Goal: Check status: Check status

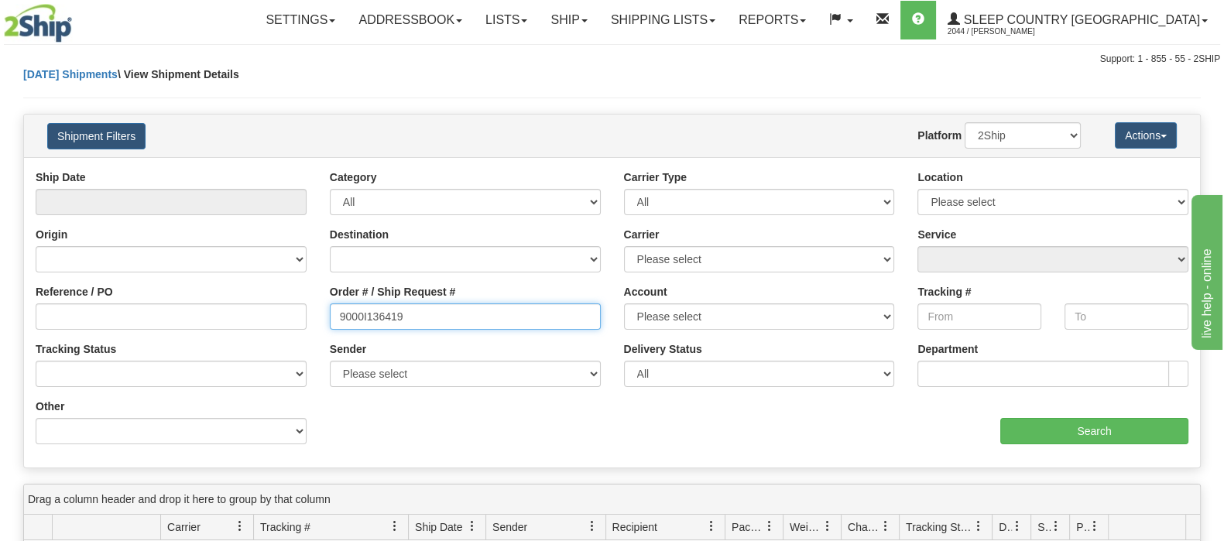
drag, startPoint x: 494, startPoint y: 324, endPoint x: 202, endPoint y: 314, distance: 292.0
click at [190, 170] on div "Reference / PO Order # / Ship Request # 9000I136419 Account Please select Canad…" at bounding box center [612, 170] width 1176 height 0
paste input "10683"
type input "9000I110683"
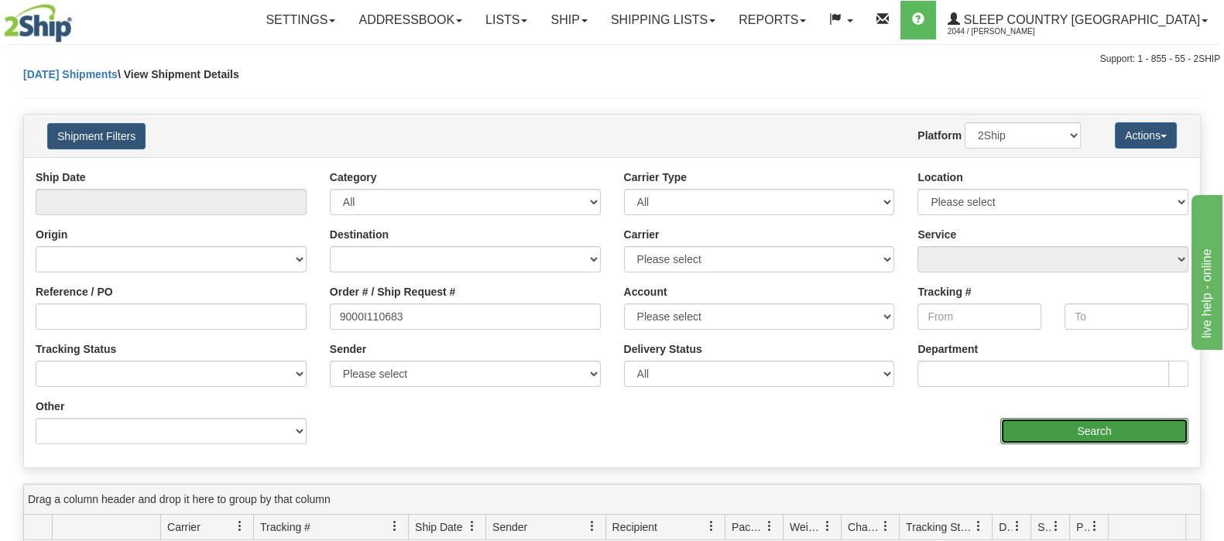
click at [1119, 428] on input "Search" at bounding box center [1094, 431] width 188 height 26
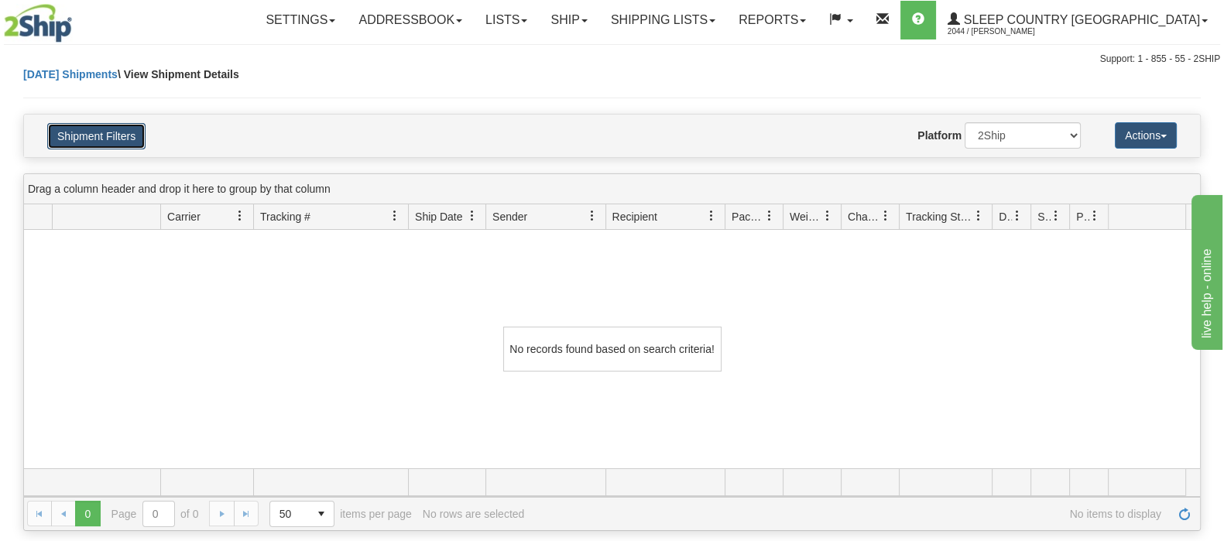
click at [139, 129] on button "Shipment Filters" at bounding box center [96, 136] width 98 height 26
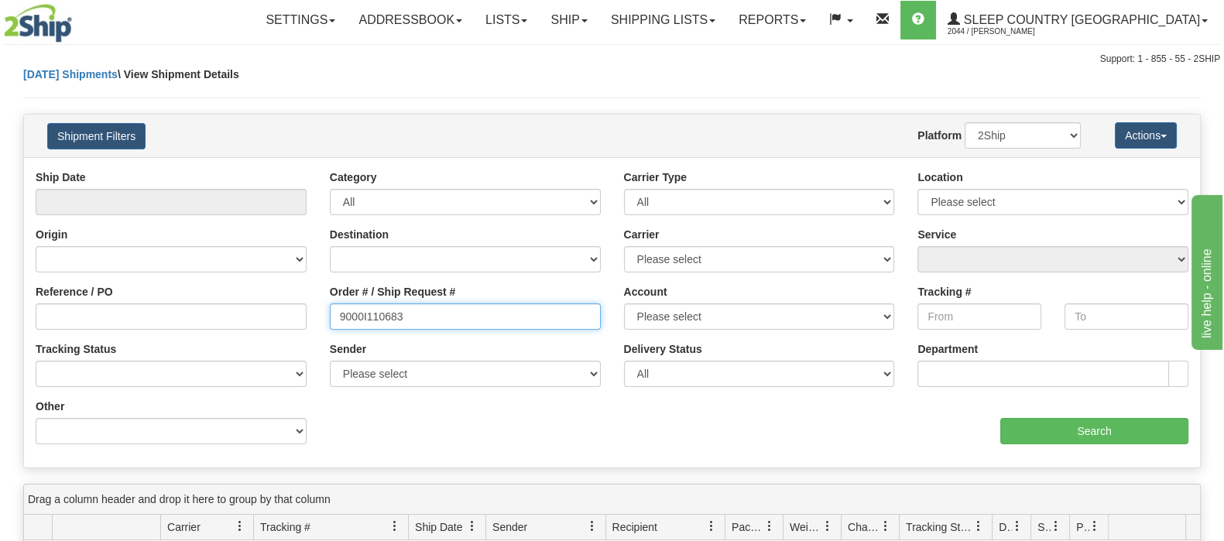
drag, startPoint x: 447, startPoint y: 326, endPoint x: 269, endPoint y: 306, distance: 179.9
click at [265, 170] on div "Reference / PO Order # / Ship Request # 9000I110683 Account Please select [GEOG…" at bounding box center [612, 170] width 1176 height 0
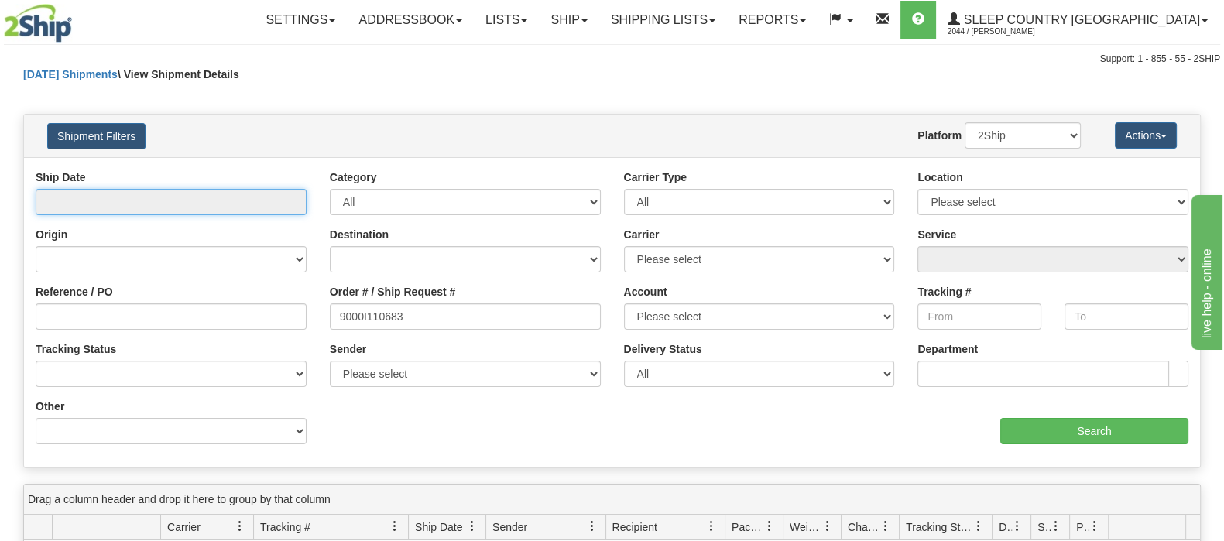
click at [197, 197] on input "text" at bounding box center [171, 202] width 271 height 26
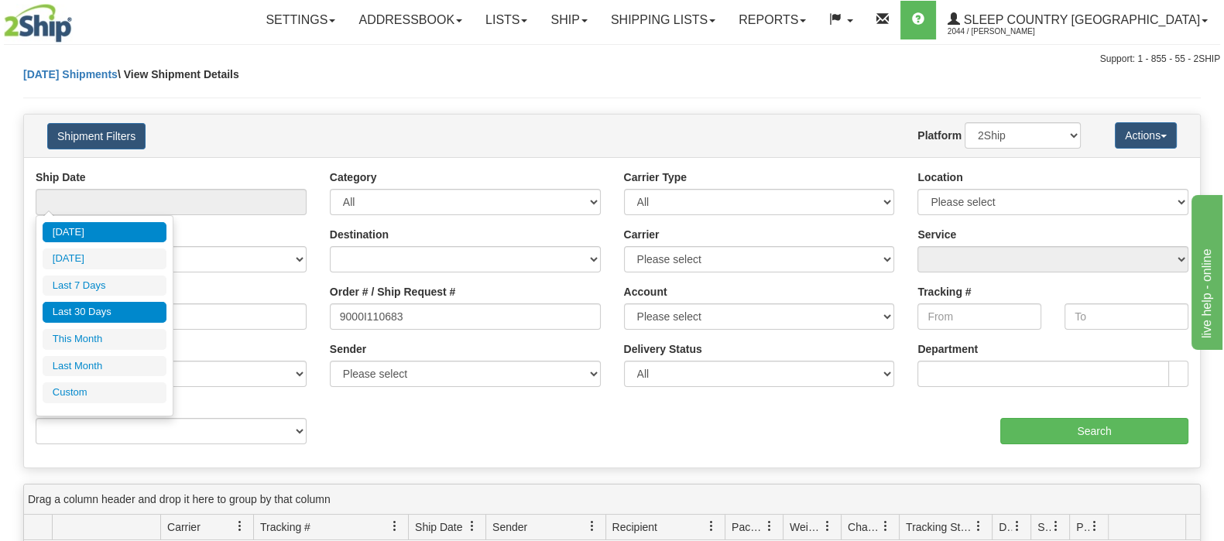
click at [142, 311] on li "Last 30 Days" at bounding box center [105, 312] width 124 height 21
type input "From [DATE] To [DATE]"
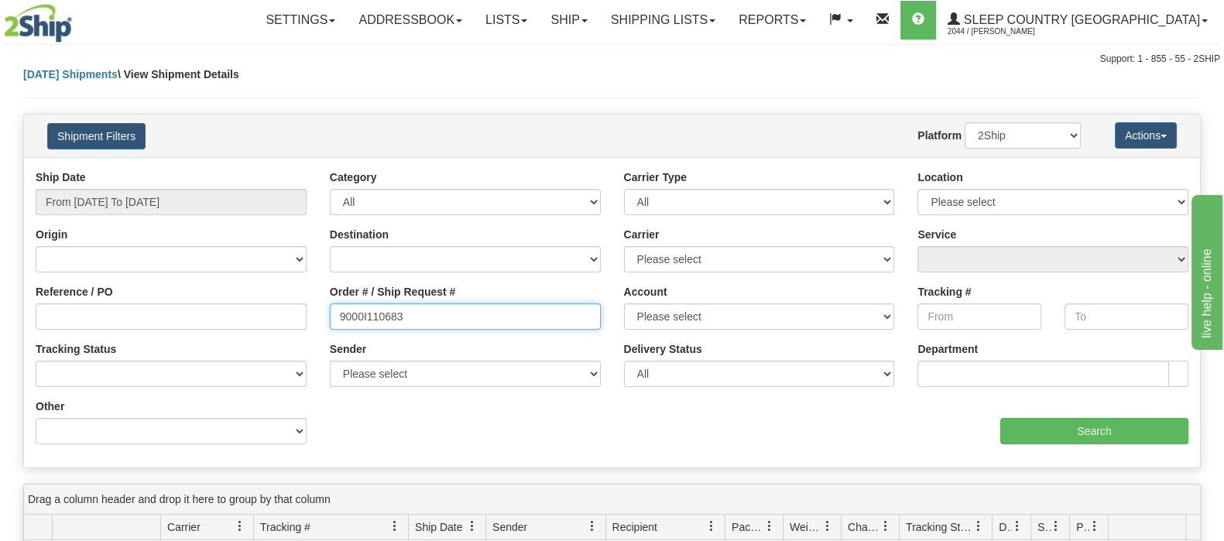
click at [498, 324] on input "9000I110683" at bounding box center [465, 316] width 271 height 26
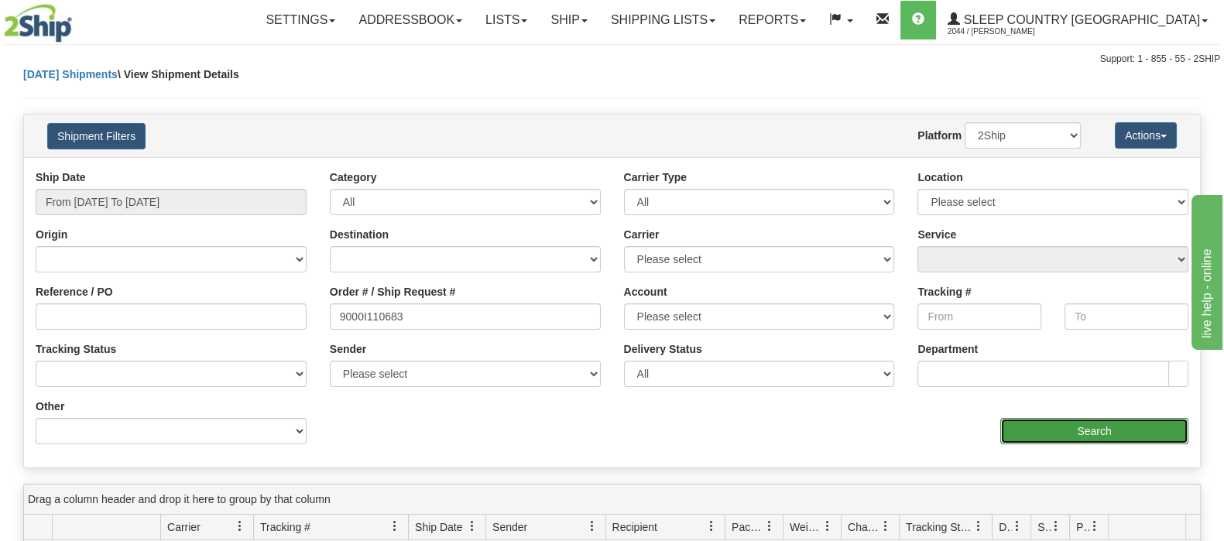
click at [1112, 427] on input "Search" at bounding box center [1094, 431] width 188 height 26
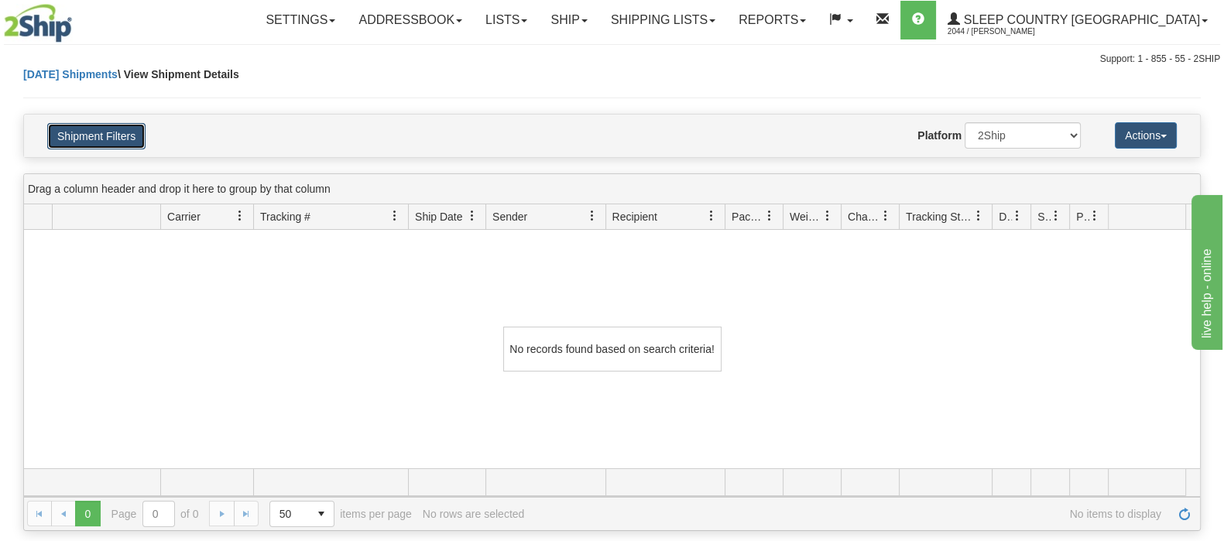
click at [84, 126] on button "Shipment Filters" at bounding box center [96, 136] width 98 height 26
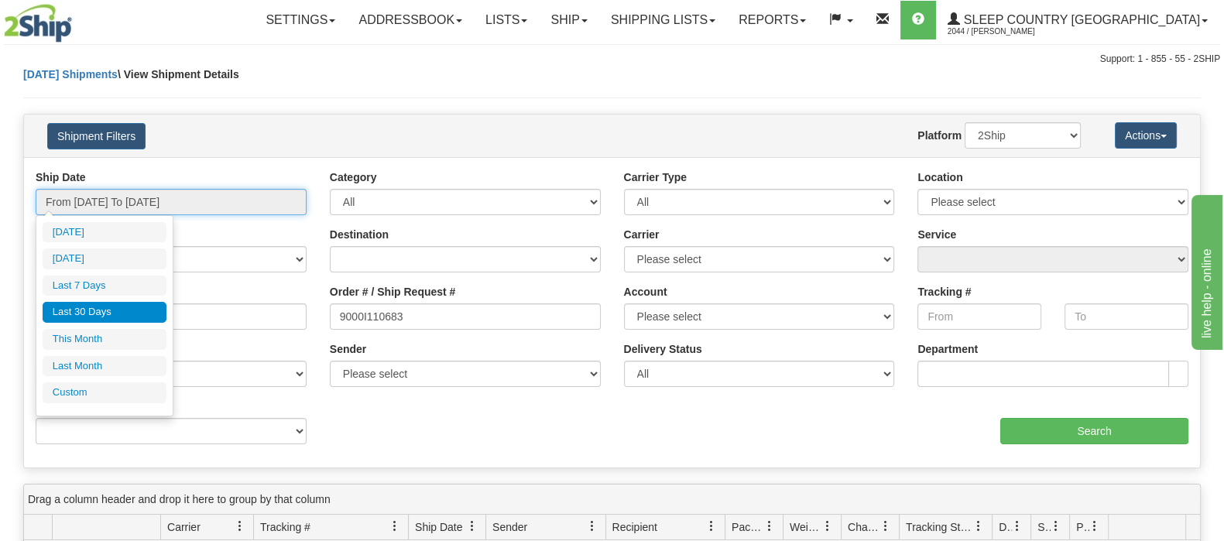
click at [203, 207] on input "From [DATE] To [DATE]" at bounding box center [171, 202] width 271 height 26
click at [142, 310] on li "Last 30 Days" at bounding box center [105, 312] width 124 height 21
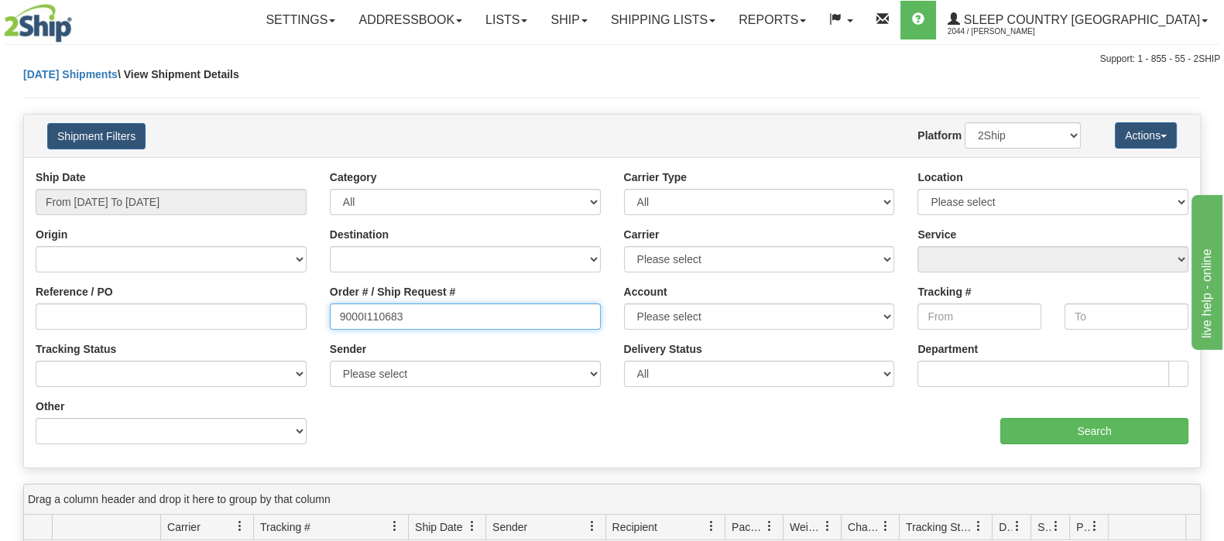
drag, startPoint x: 492, startPoint y: 314, endPoint x: 338, endPoint y: 317, distance: 154.1
click at [235, 170] on div "Reference / PO Order # / Ship Request # 9000I110683 Account Please select [GEOG…" at bounding box center [612, 170] width 1176 height 0
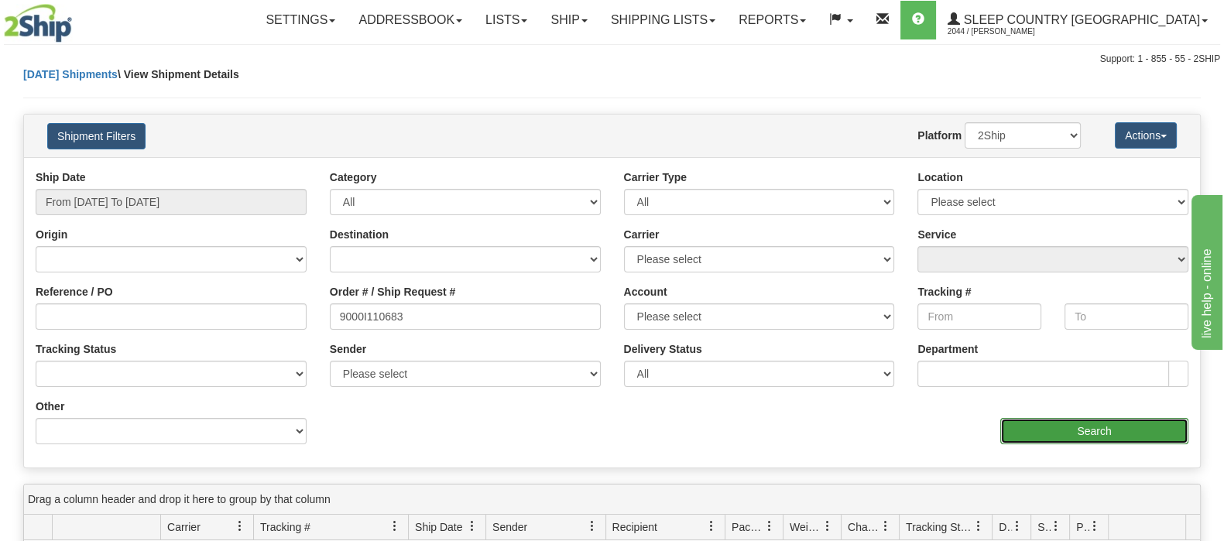
click at [1039, 435] on input "Search" at bounding box center [1094, 431] width 188 height 26
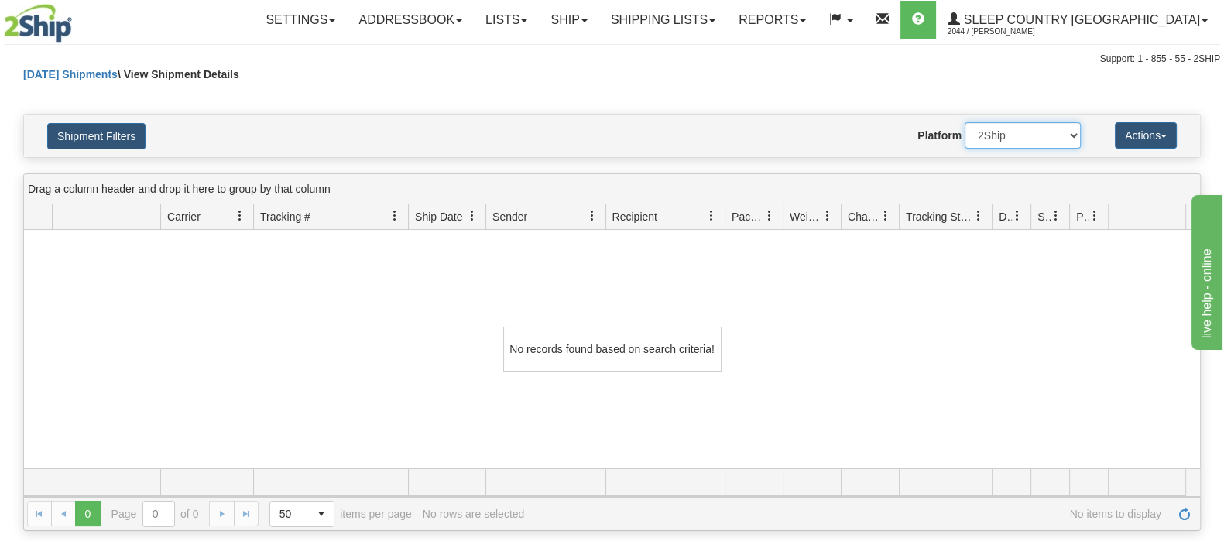
click at [1002, 123] on select "2Ship Imported" at bounding box center [1022, 135] width 116 height 26
click at [964, 122] on select "2Ship Imported" at bounding box center [1022, 135] width 116 height 26
click at [113, 133] on button "Shipment Filters" at bounding box center [96, 136] width 98 height 26
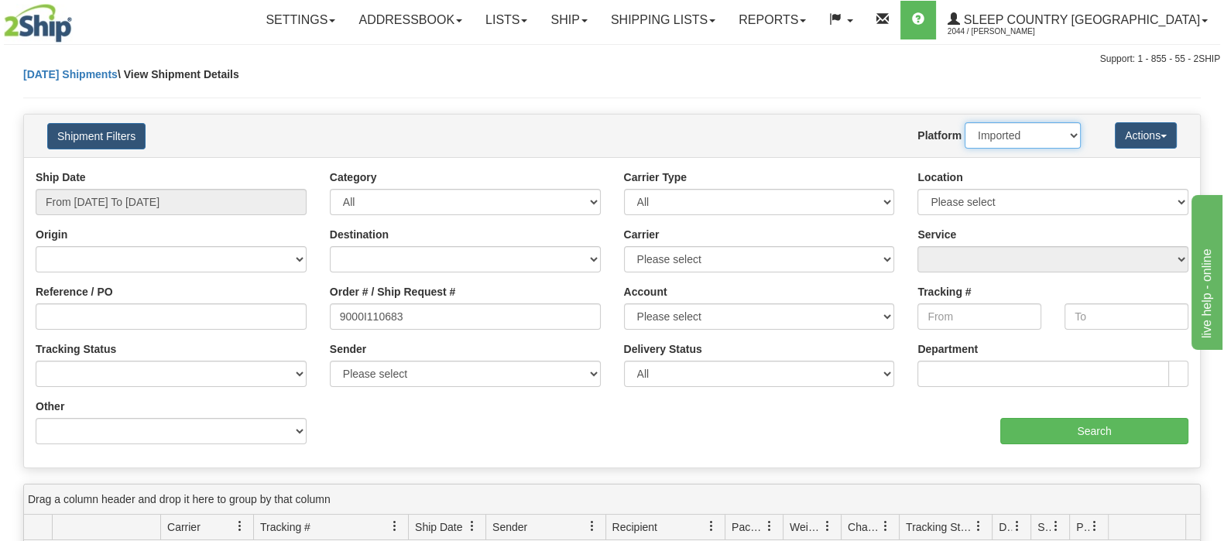
click at [1012, 137] on select "2Ship Imported" at bounding box center [1022, 135] width 116 height 26
select select "0"
click at [964, 122] on select "2Ship Imported" at bounding box center [1022, 135] width 116 height 26
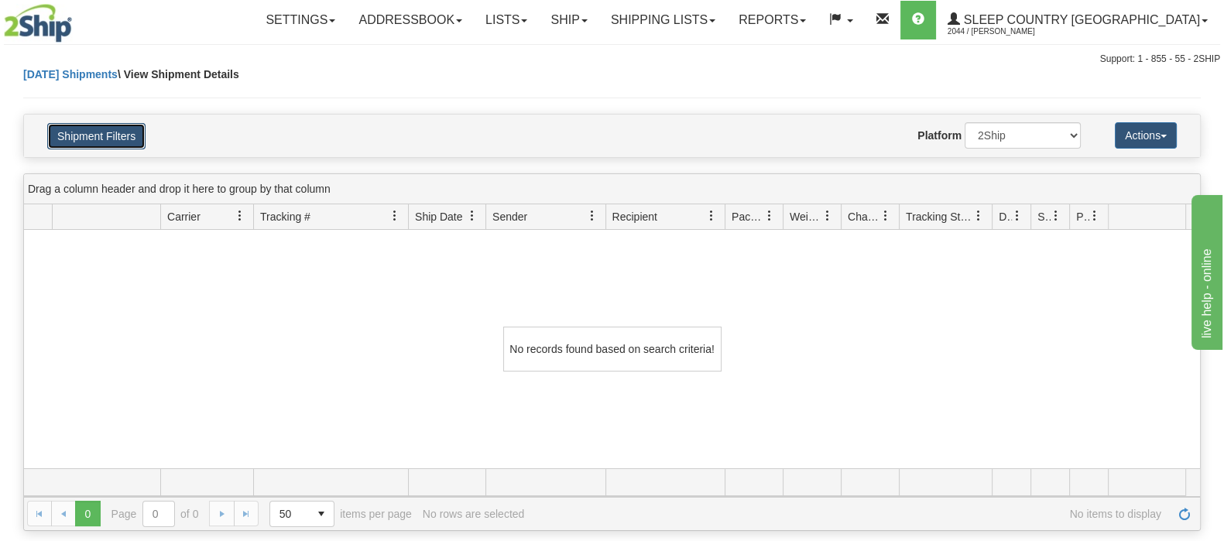
click at [141, 132] on button "Shipment Filters" at bounding box center [96, 136] width 98 height 26
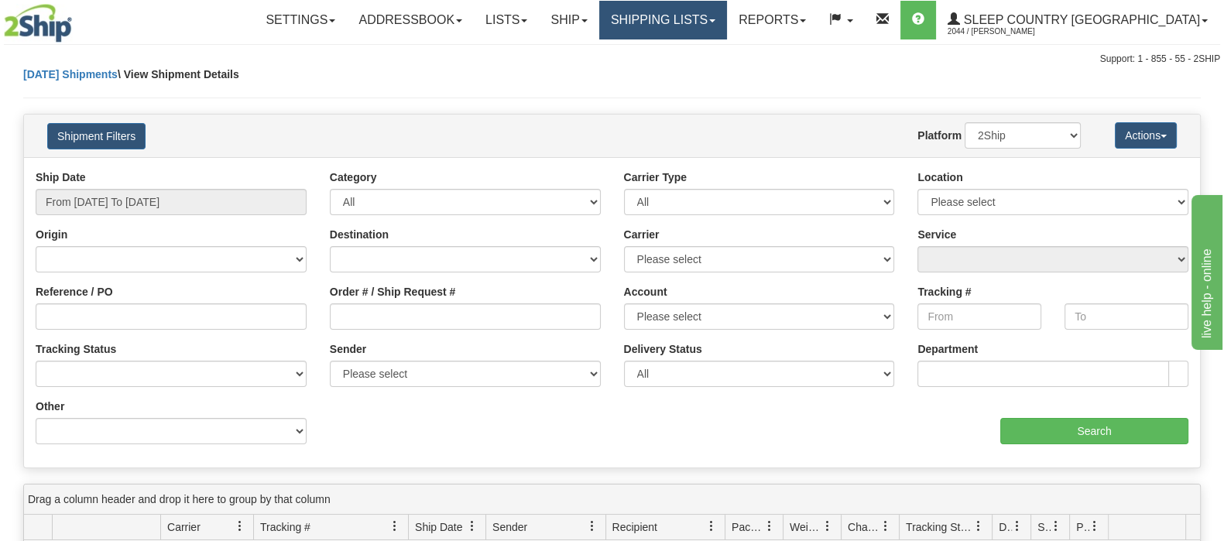
click at [700, 6] on link "Shipping lists" at bounding box center [663, 20] width 128 height 39
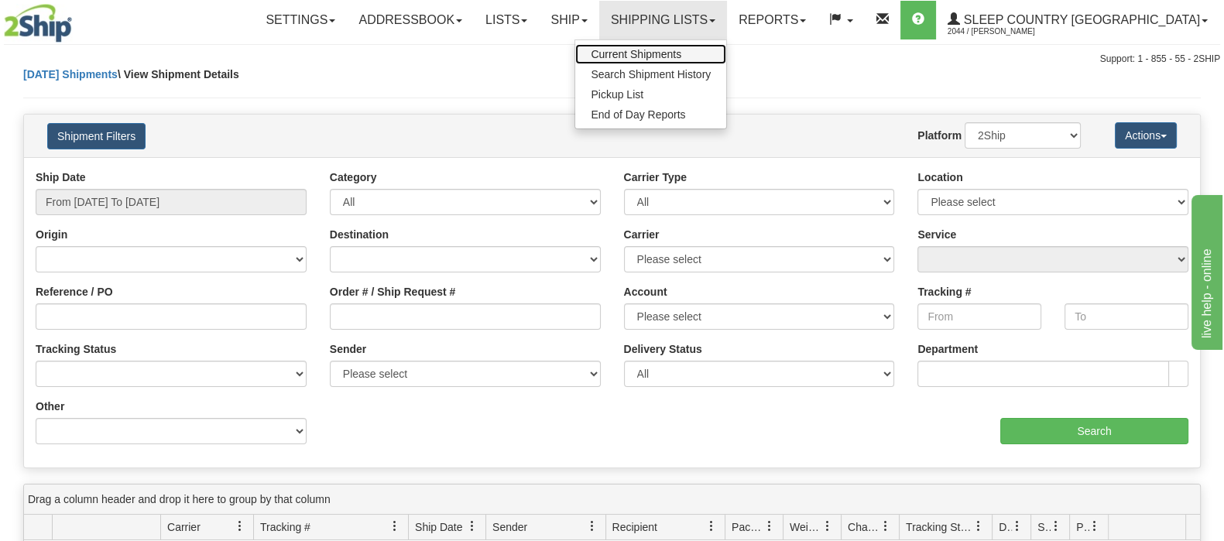
click at [681, 54] on span "Current Shipments" at bounding box center [636, 54] width 91 height 12
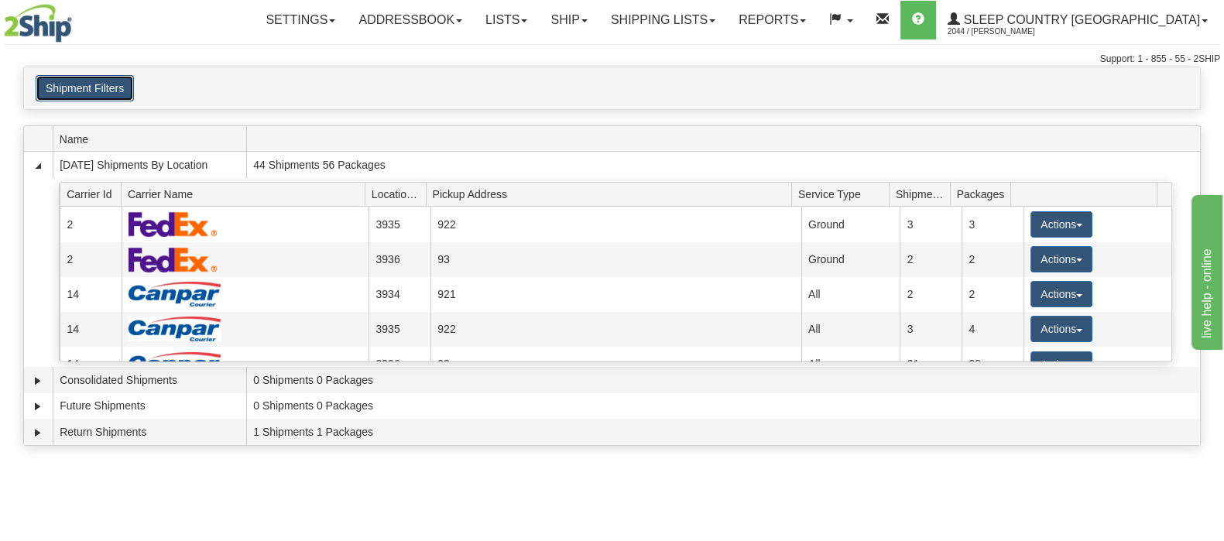
click at [100, 77] on button "Shipment Filters" at bounding box center [85, 88] width 98 height 26
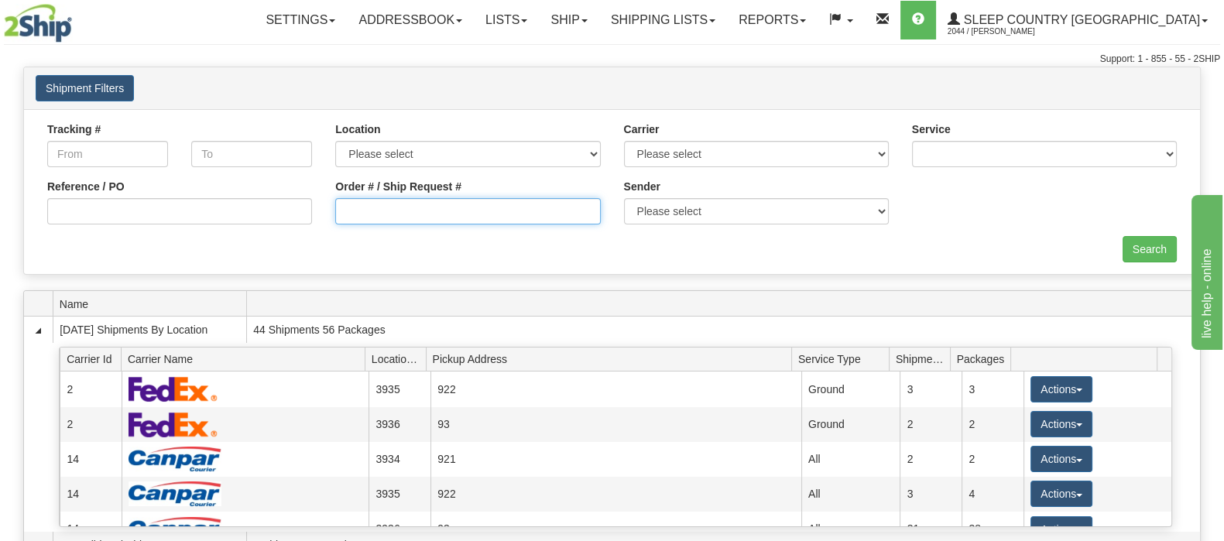
click at [400, 214] on input "Order # / Ship Request #" at bounding box center [467, 211] width 265 height 26
paste input "9000I110683"
type input "9000I110683"
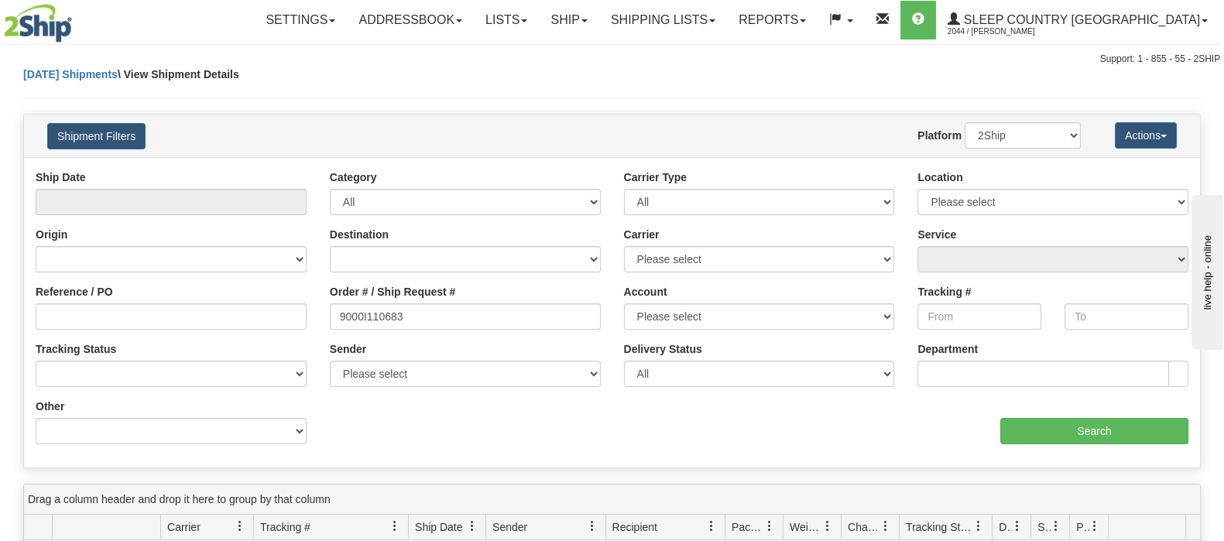
scroll to position [290, 0]
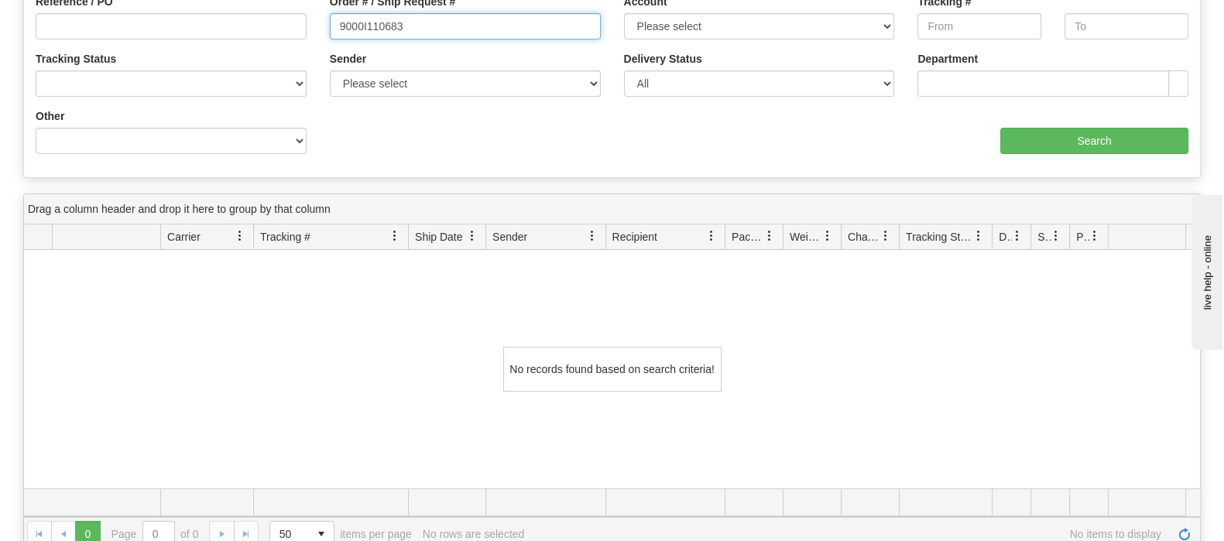
drag, startPoint x: 383, startPoint y: 24, endPoint x: 260, endPoint y: 12, distance: 123.7
paste input "text"
drag, startPoint x: 414, startPoint y: 24, endPoint x: 212, endPoint y: 13, distance: 202.3
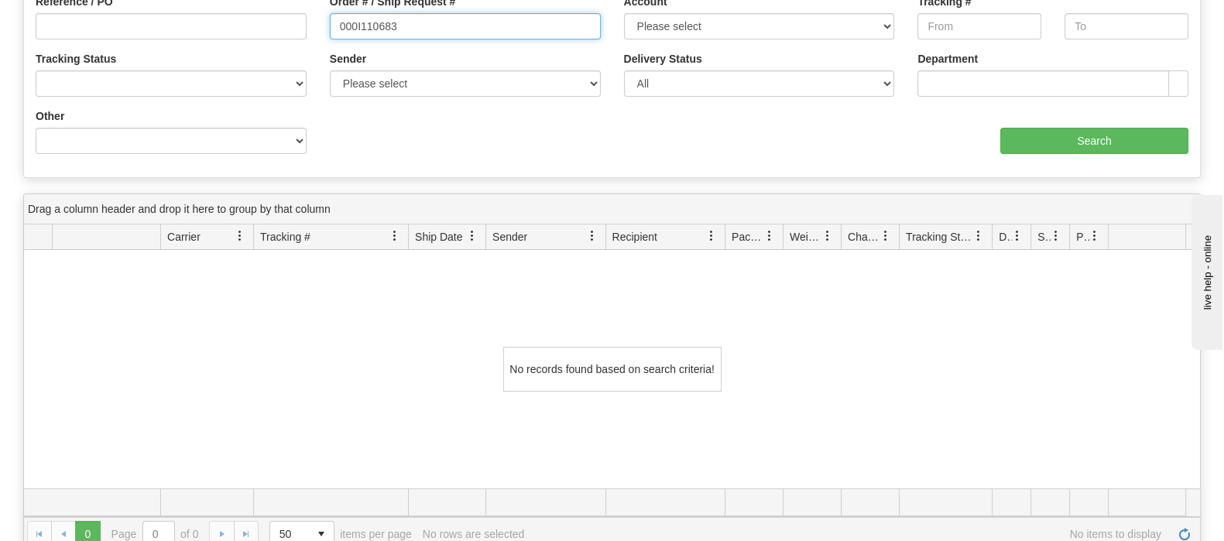
paste input "9"
type input "9000I110683"
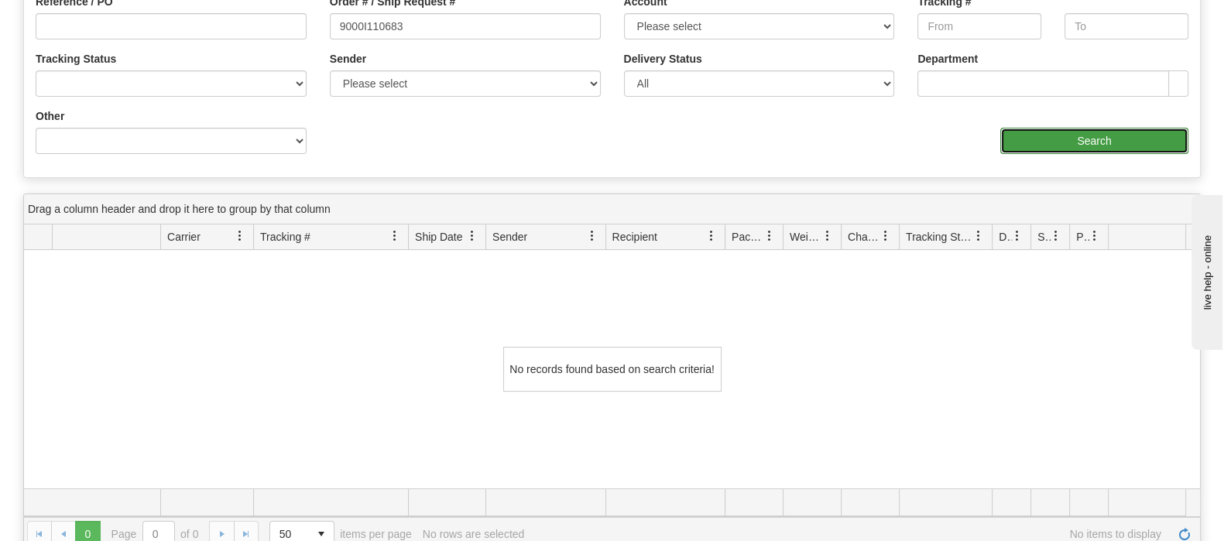
click at [1024, 136] on input "Search" at bounding box center [1094, 141] width 188 height 26
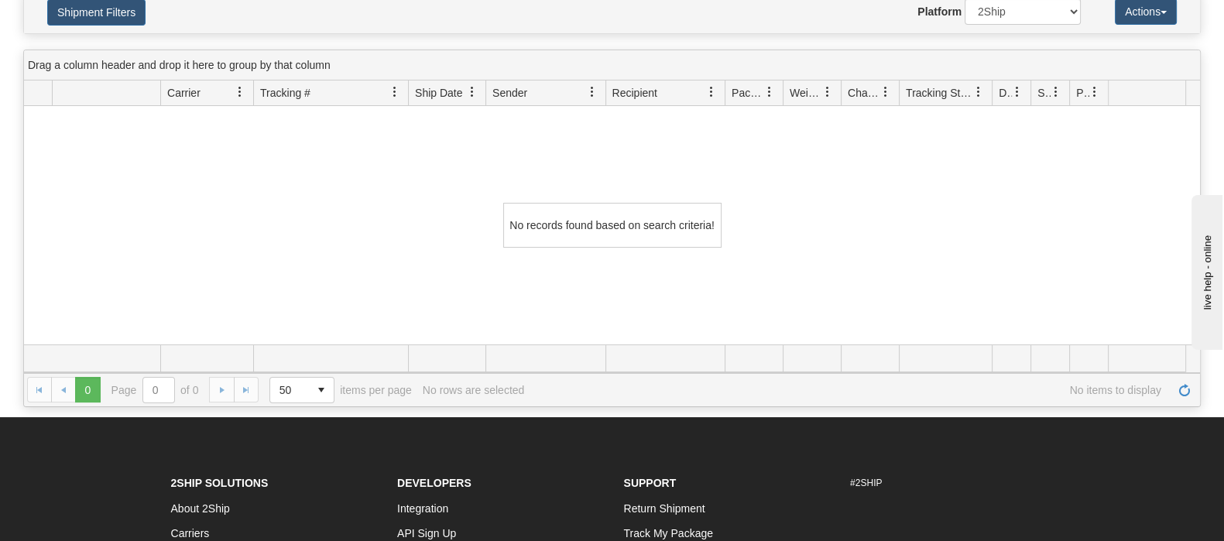
scroll to position [0, 0]
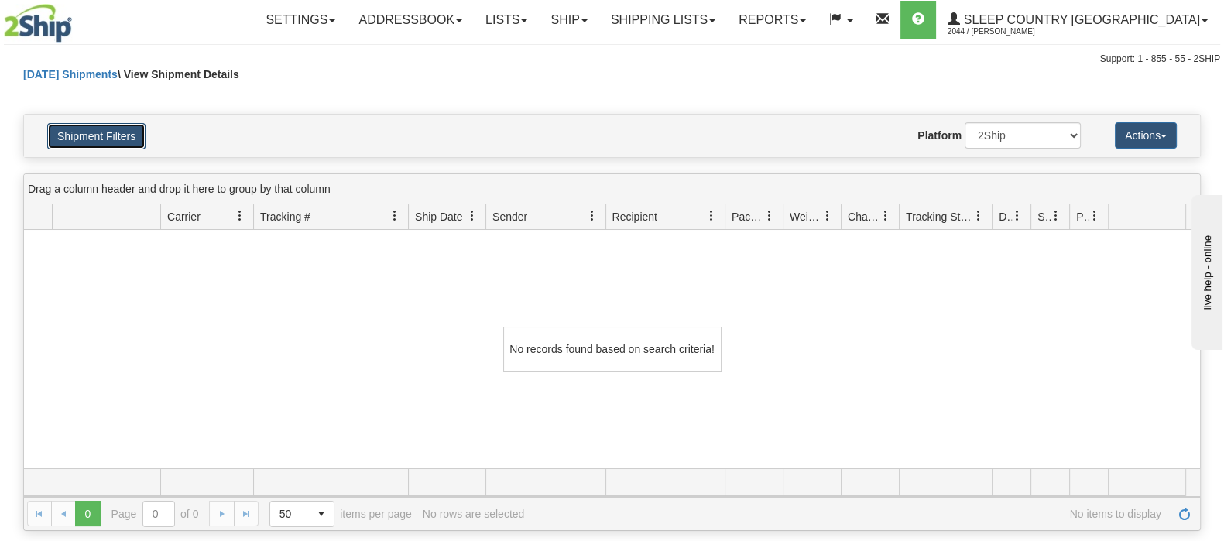
click at [131, 132] on button "Shipment Filters" at bounding box center [96, 136] width 98 height 26
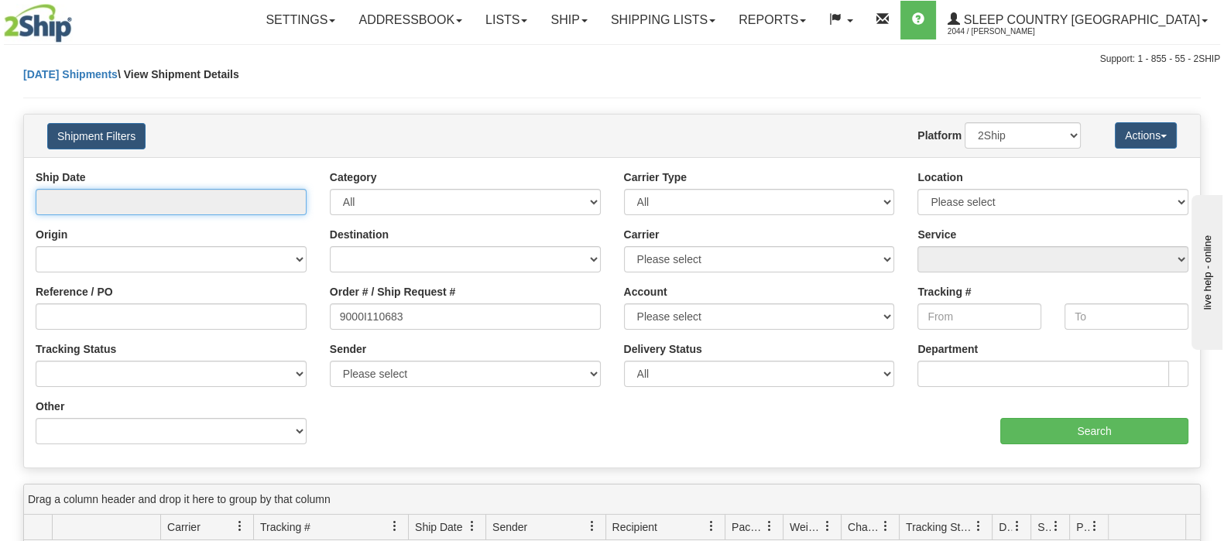
type input "[DATE]"
click at [139, 203] on input "text" at bounding box center [171, 202] width 271 height 26
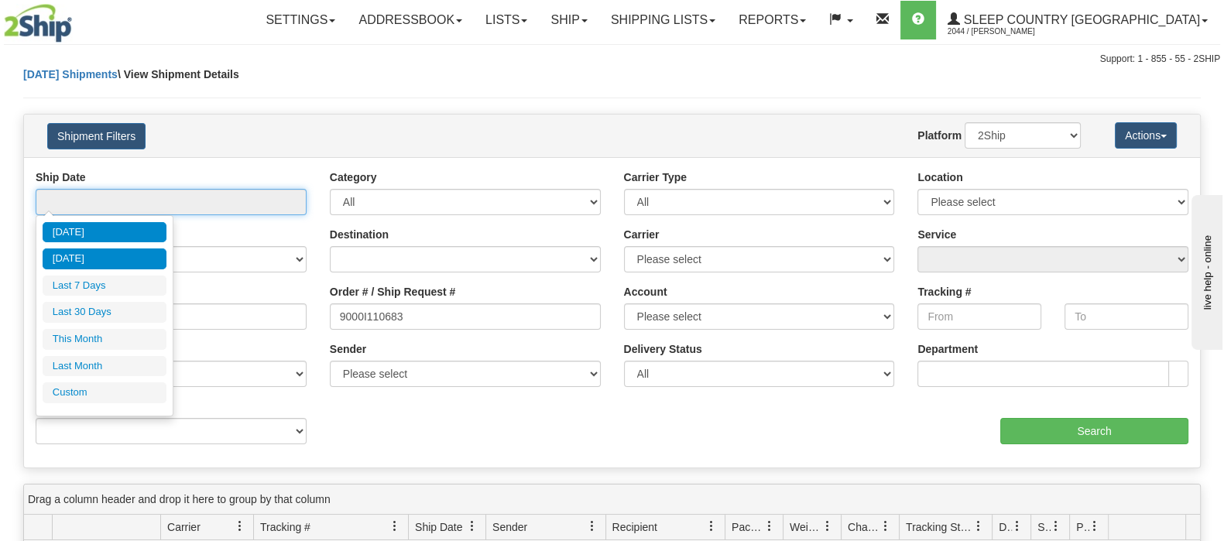
type input "[DATE]"
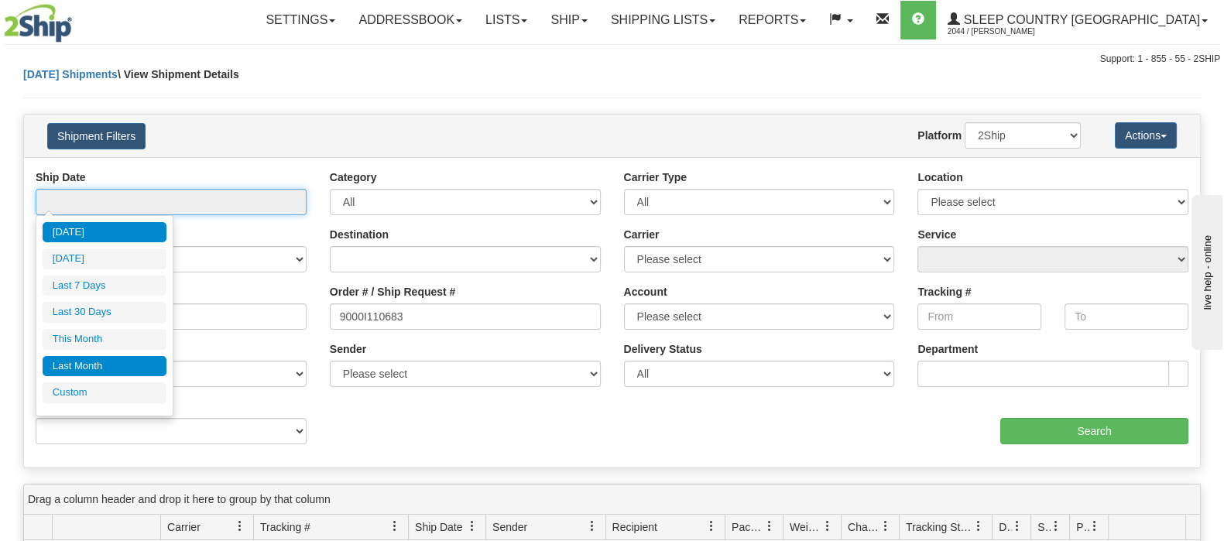
type input "[DATE]"
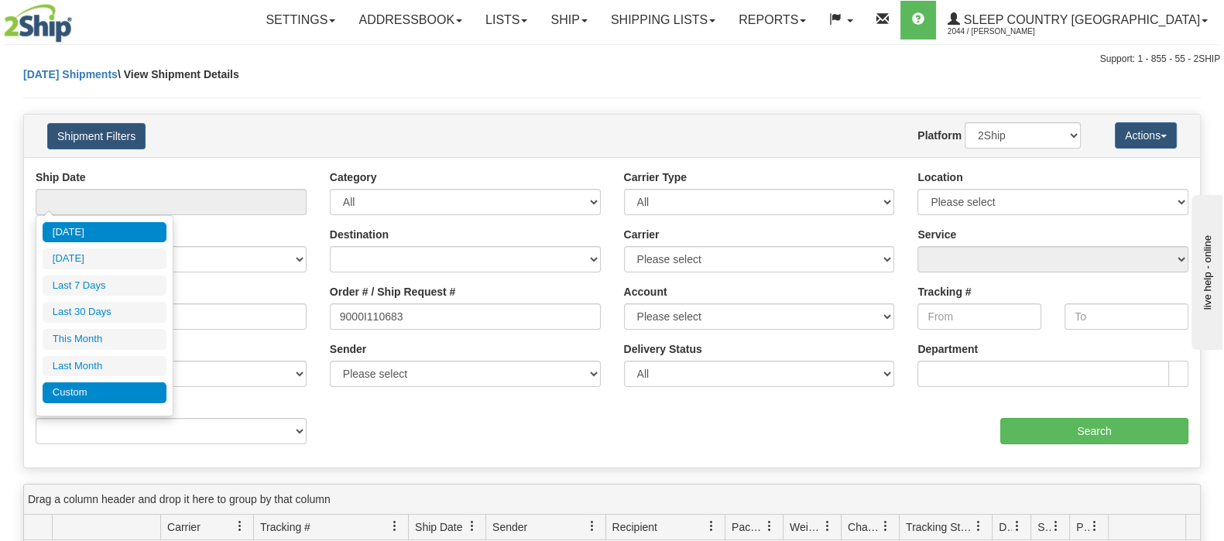
click at [104, 387] on li "Custom" at bounding box center [105, 392] width 124 height 21
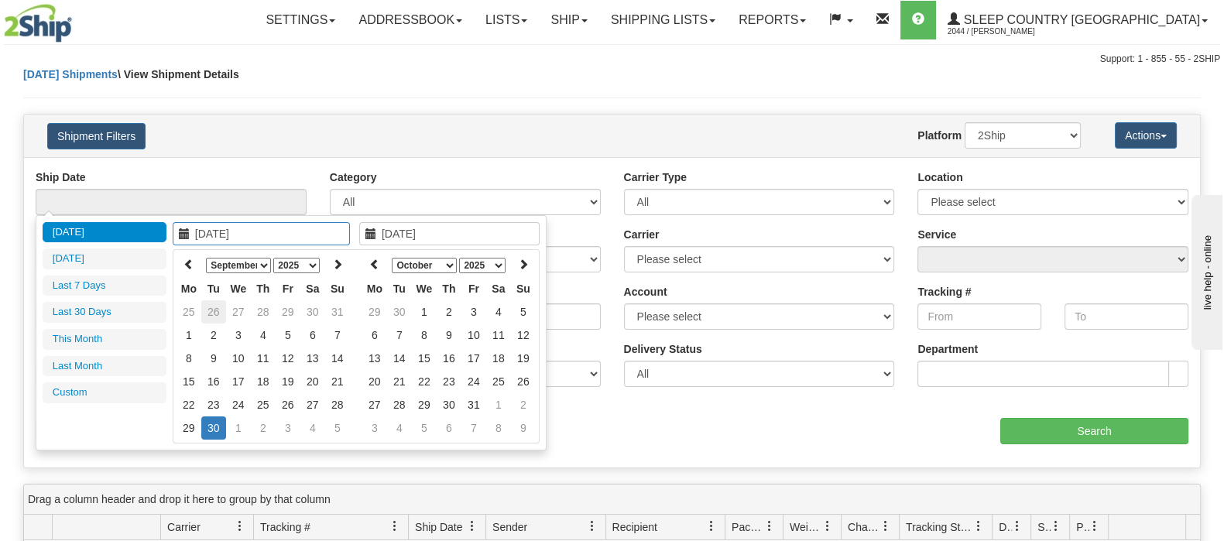
type input "[DATE]"
click at [210, 313] on td "26" at bounding box center [213, 311] width 25 height 23
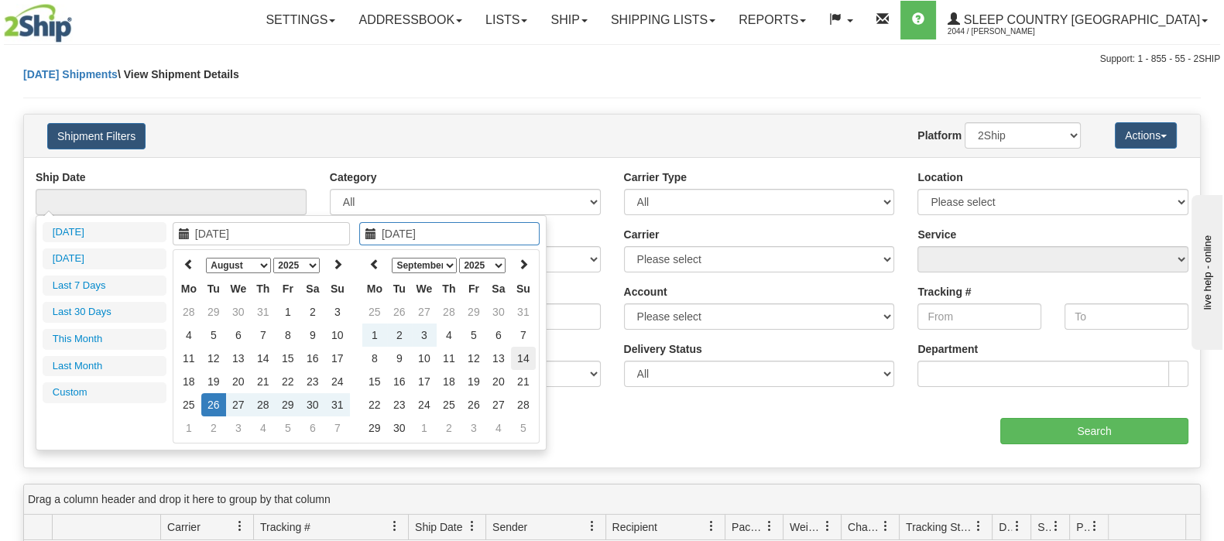
type input "[DATE]"
click at [613, 433] on div "aaa Search" at bounding box center [906, 422] width 588 height 46
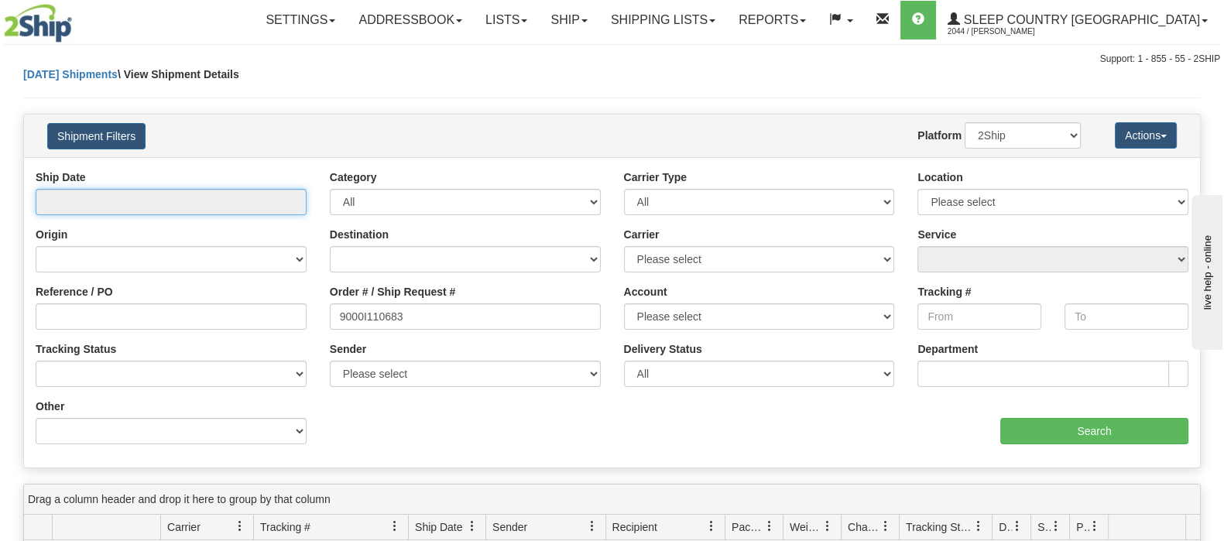
type input "[DATE]"
click at [173, 201] on input "text" at bounding box center [171, 202] width 271 height 26
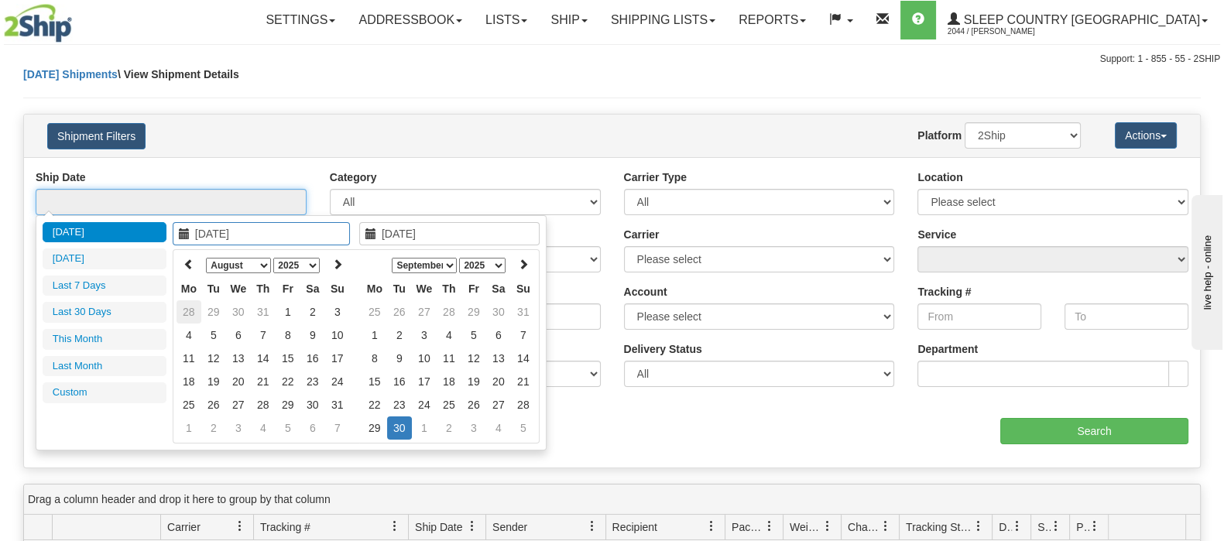
type input "[DATE]"
click at [188, 307] on td "28" at bounding box center [188, 311] width 25 height 23
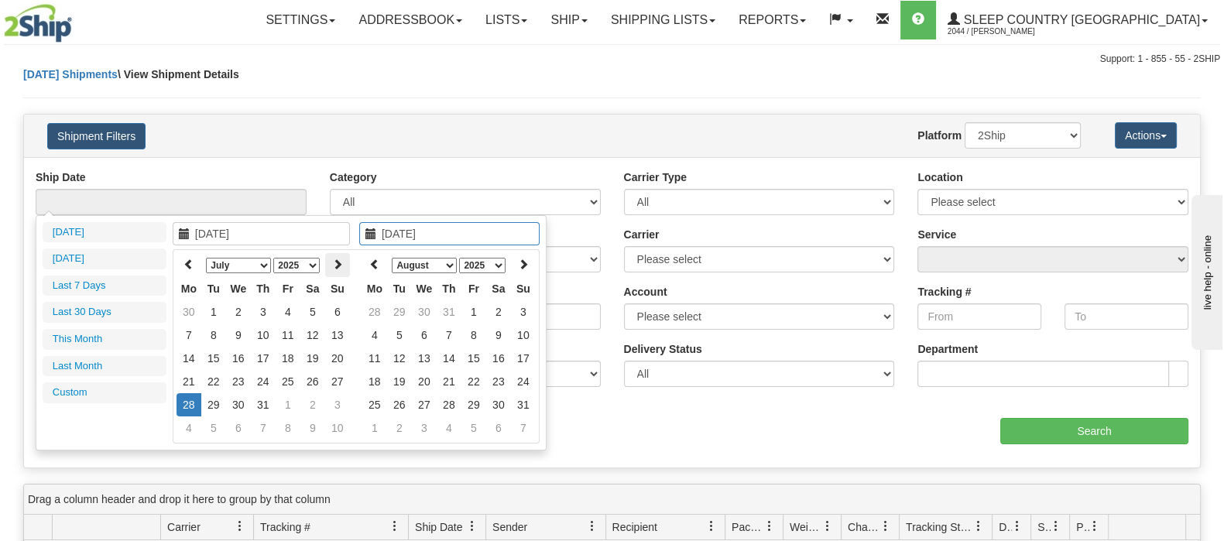
click at [335, 265] on icon at bounding box center [337, 264] width 11 height 11
click at [190, 260] on icon at bounding box center [188, 264] width 11 height 11
type input "[DATE]"
click at [245, 305] on td "30" at bounding box center [238, 311] width 25 height 23
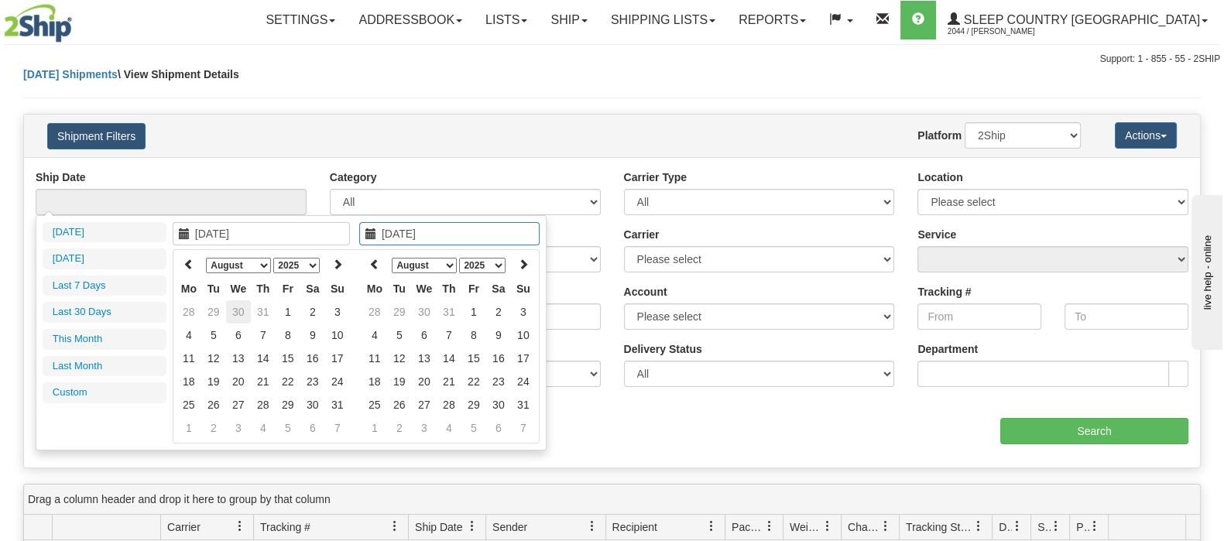
type input "From [DATE] To [DATE]"
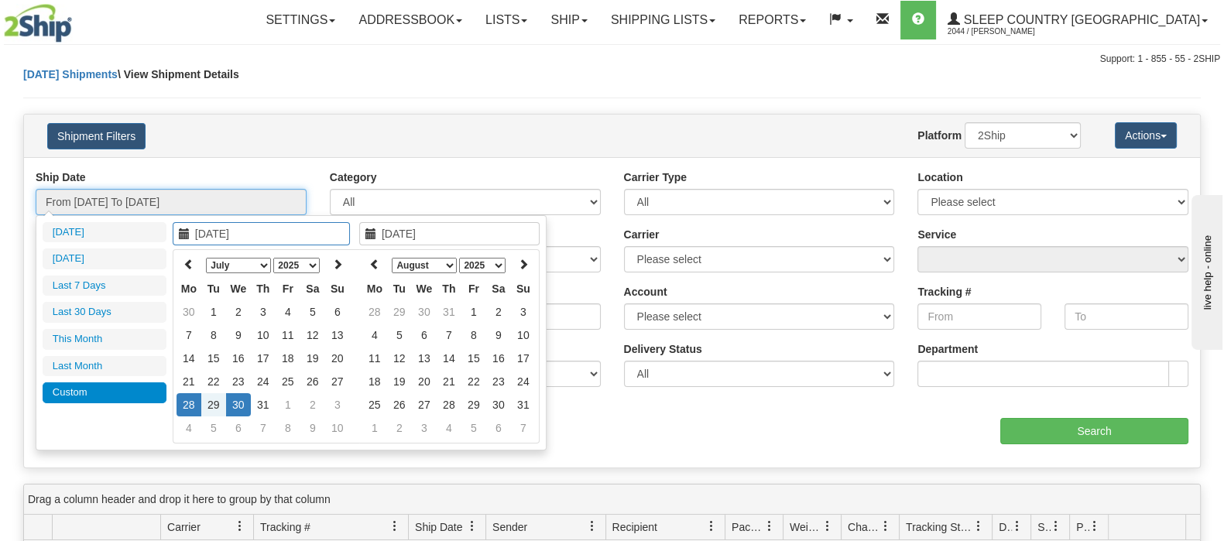
click at [229, 206] on input "From [DATE] To [DATE]" at bounding box center [171, 202] width 271 height 26
click at [339, 261] on icon at bounding box center [337, 264] width 11 height 11
click at [526, 259] on icon at bounding box center [523, 264] width 11 height 11
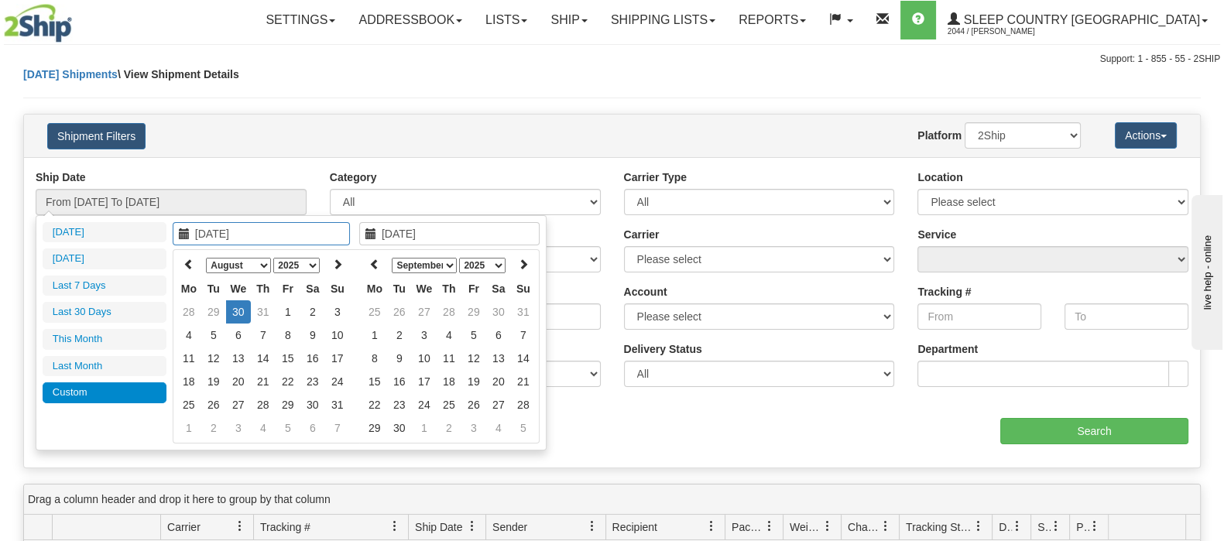
type input "[DATE]"
click at [233, 310] on td "30" at bounding box center [238, 311] width 25 height 23
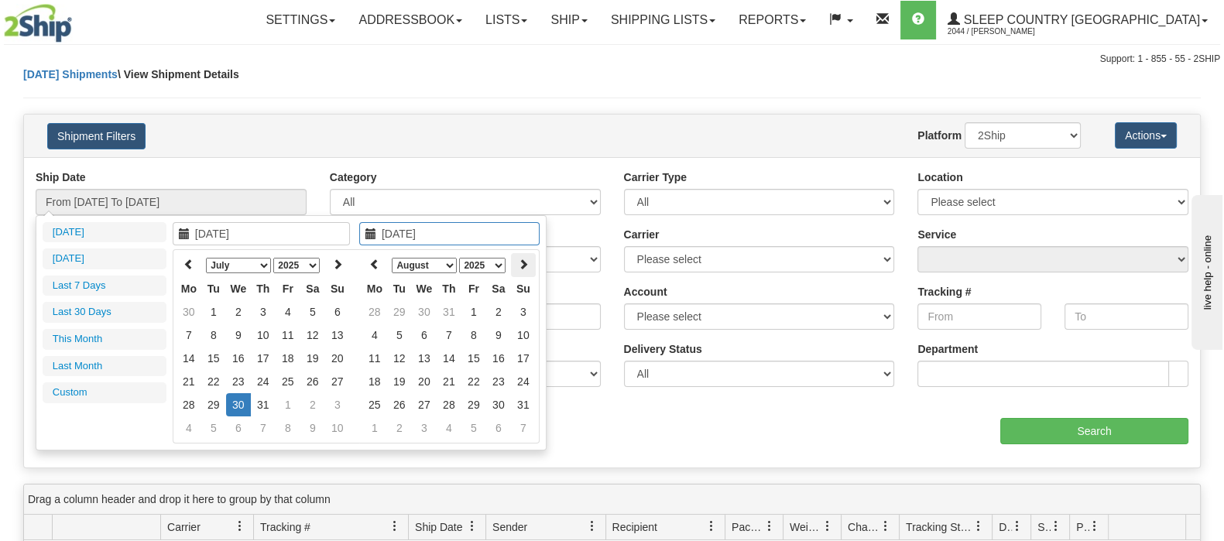
click at [519, 259] on icon at bounding box center [523, 264] width 11 height 11
click at [232, 238] on input "[DATE]" at bounding box center [261, 233] width 177 height 23
click at [303, 262] on select "1975 1976 1977 1978 1979 1980 1981 1982 1983 1984 1985 1986 1987 1988 1989 1990…" at bounding box center [296, 265] width 46 height 15
click at [248, 261] on select "January February March April May June July August September October November De…" at bounding box center [238, 265] width 65 height 15
type input "[DATE]"
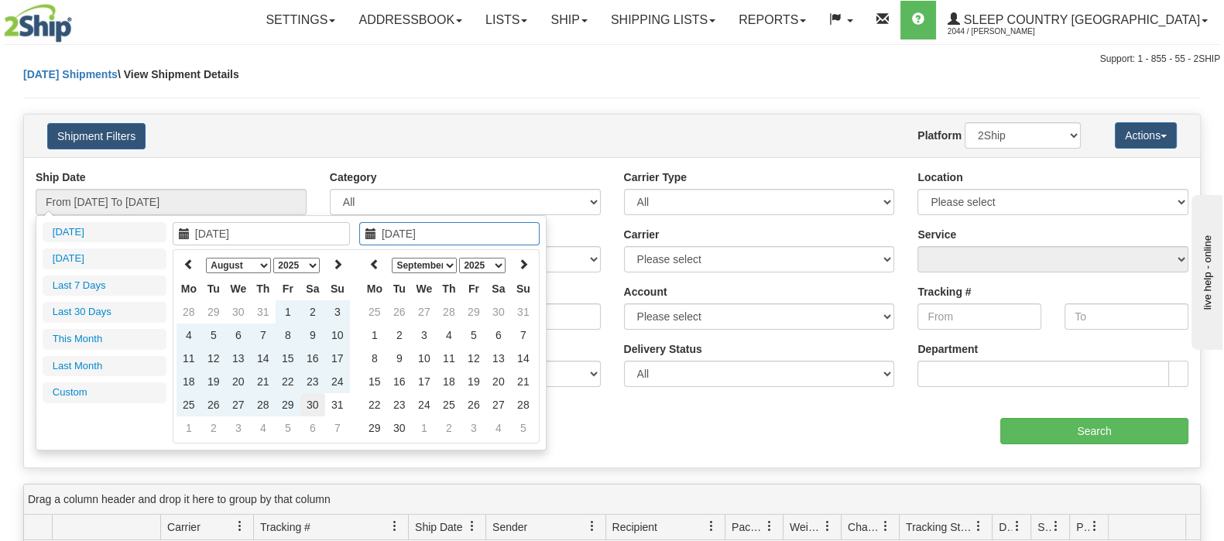
click at [319, 404] on td "30" at bounding box center [312, 404] width 25 height 23
type input "From [DATE] To [DATE]"
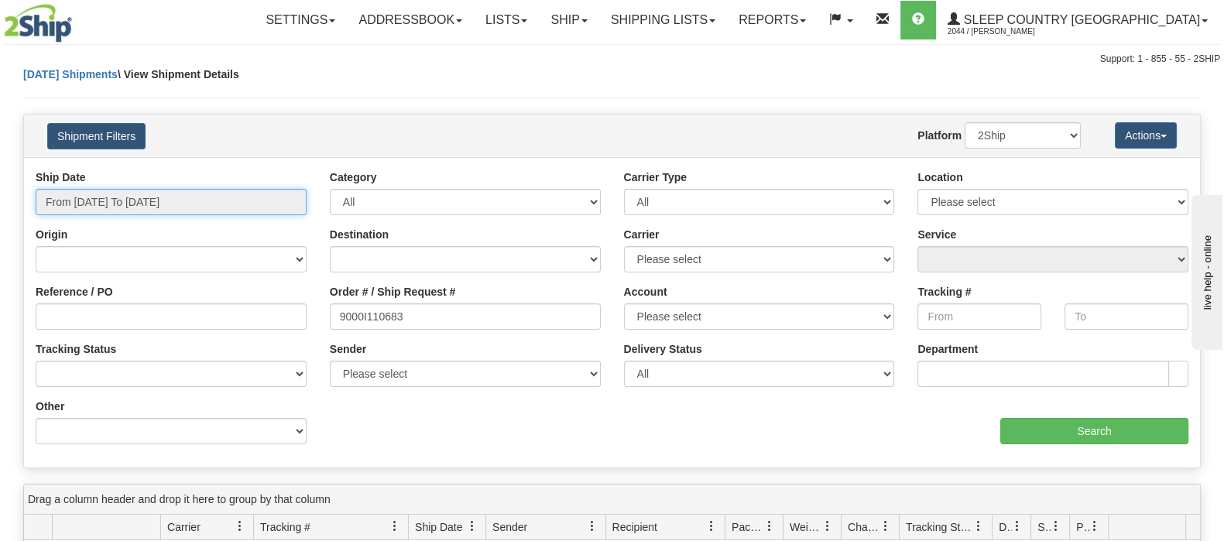
click at [235, 199] on input "From [DATE] To [DATE]" at bounding box center [171, 202] width 271 height 26
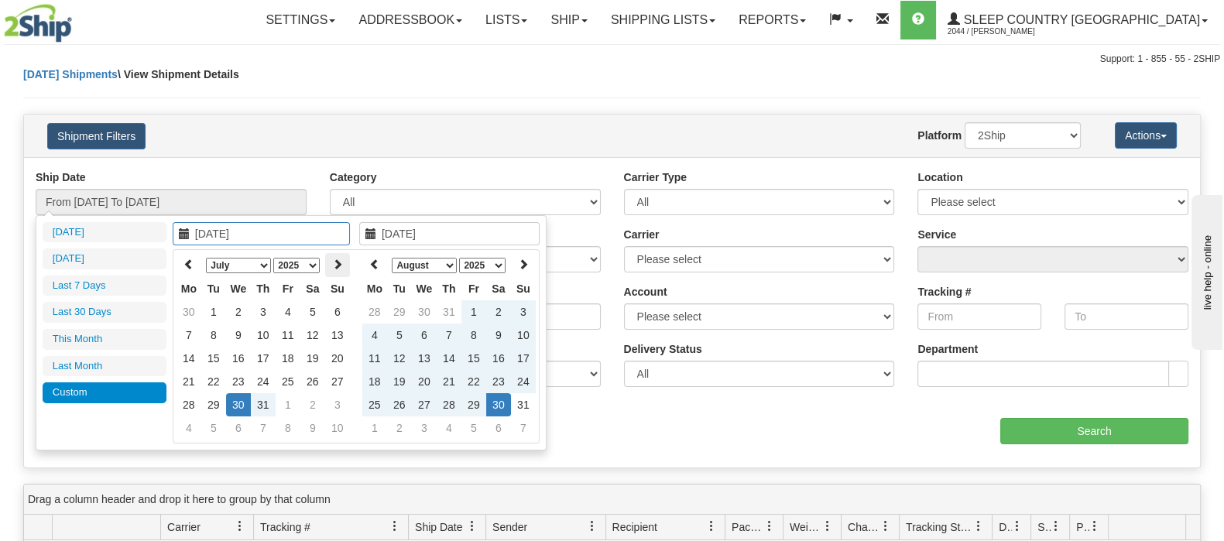
click at [336, 259] on icon at bounding box center [337, 264] width 11 height 11
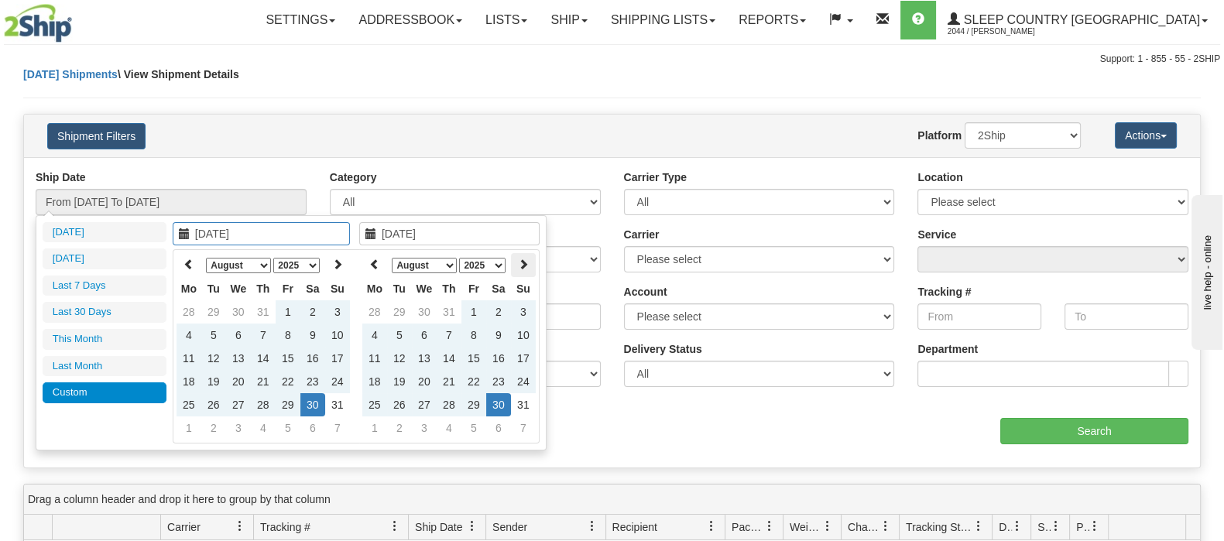
click at [522, 262] on icon at bounding box center [523, 264] width 11 height 11
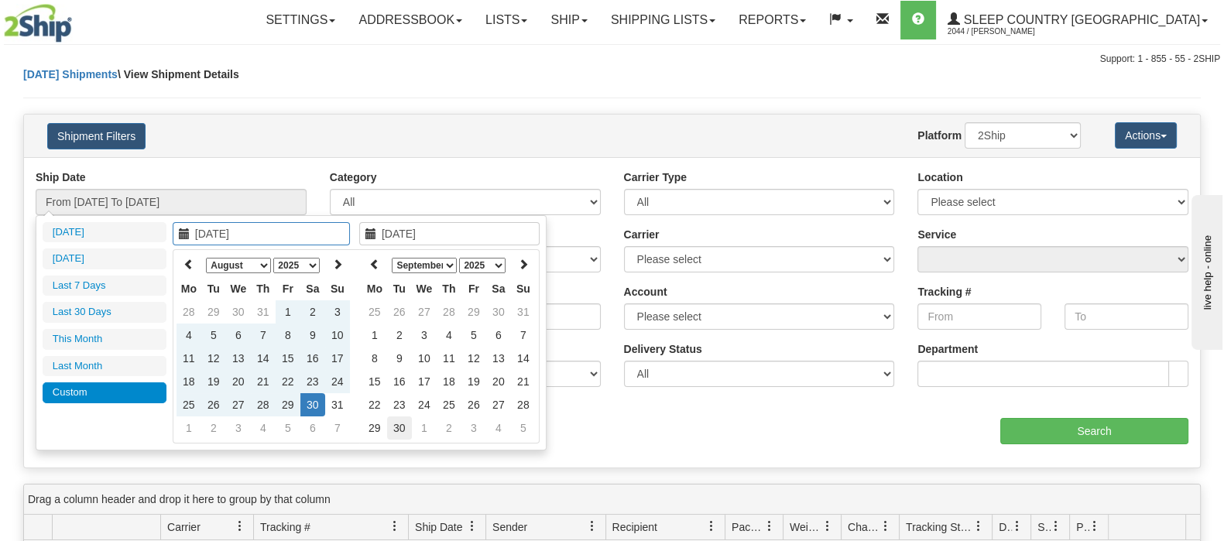
type input "[DATE]"
click at [402, 430] on td "30" at bounding box center [399, 427] width 25 height 23
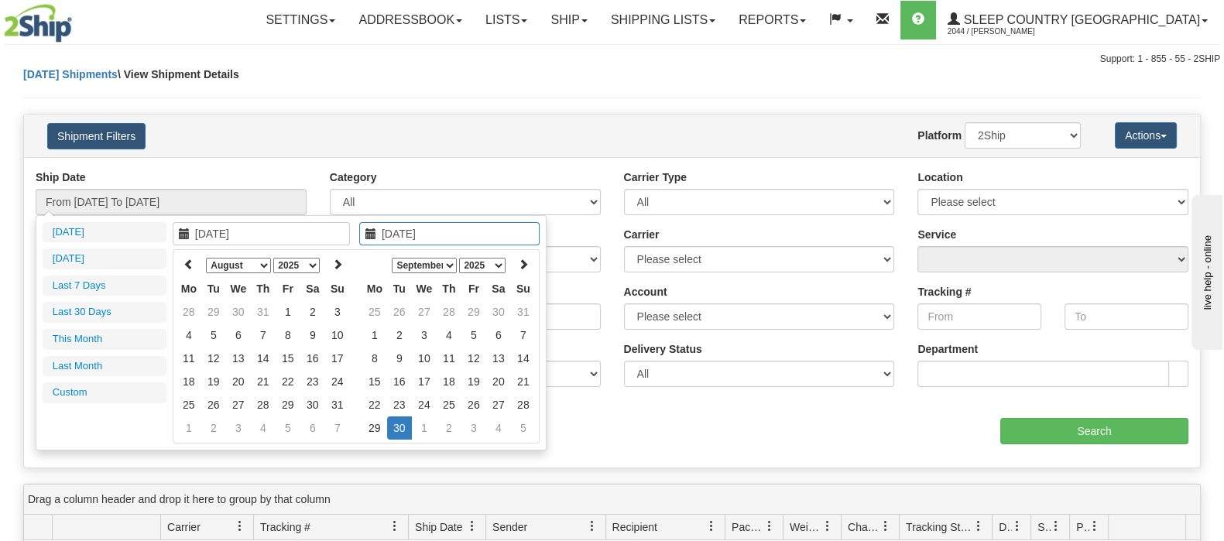
type input "[DATE]"
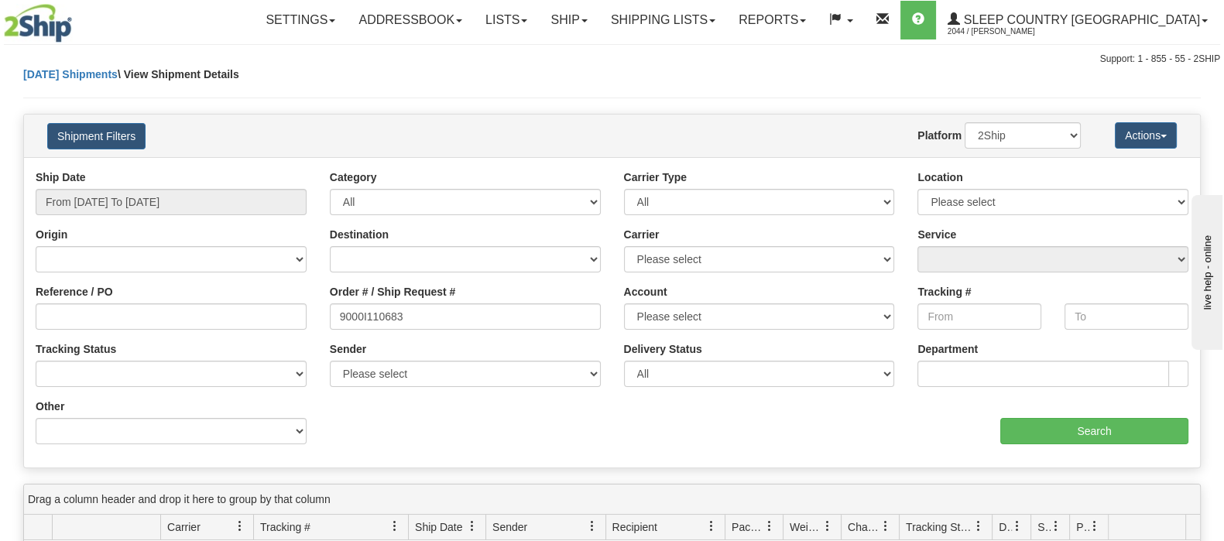
click at [594, 418] on div "Ship Date From [DATE] To [DATE] Category All Inbound Outbound Carrier Type All …" at bounding box center [612, 313] width 1176 height 286
type input "[DATE]"
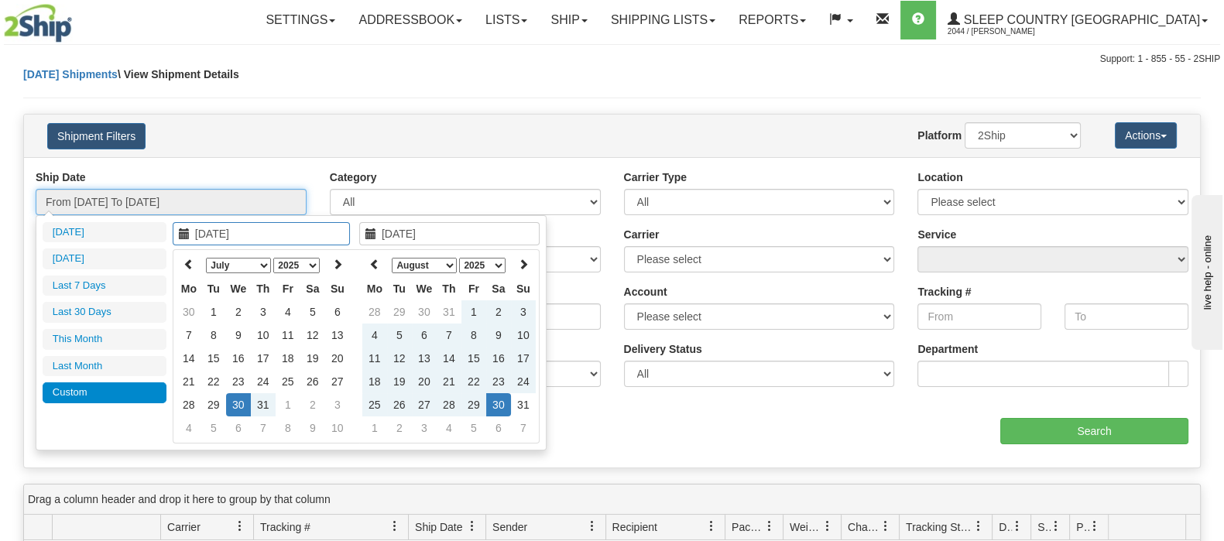
click at [241, 204] on input "From [DATE] To [DATE]" at bounding box center [171, 202] width 271 height 26
click at [334, 264] on icon at bounding box center [337, 264] width 11 height 11
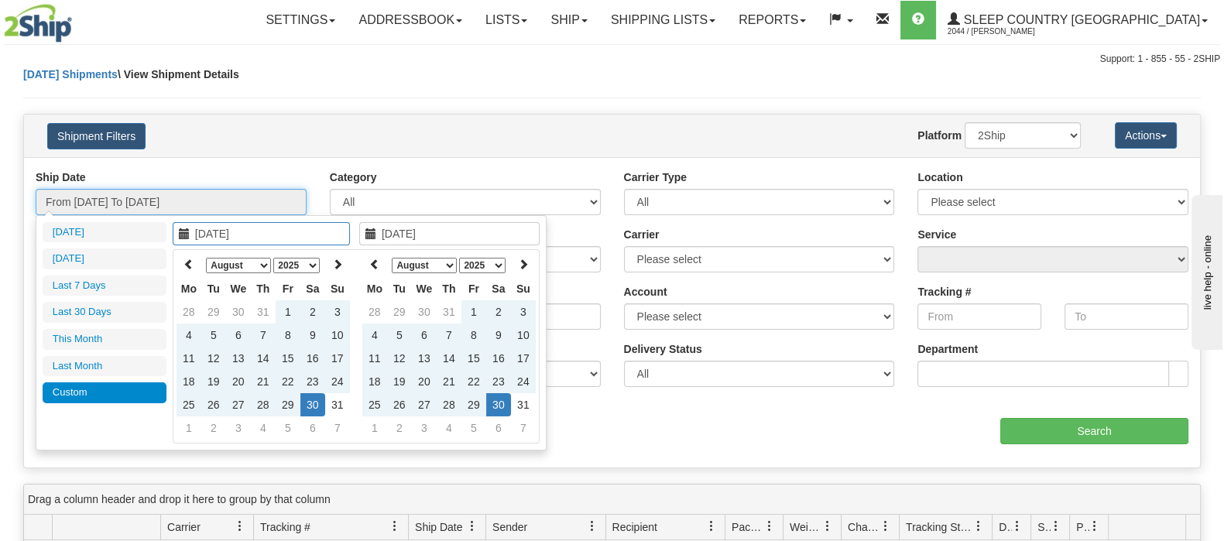
drag, startPoint x: 221, startPoint y: 207, endPoint x: 226, endPoint y: 197, distance: 10.8
click at [212, 203] on input "From [DATE] To [DATE]" at bounding box center [171, 202] width 271 height 26
drag, startPoint x: 226, startPoint y: 197, endPoint x: -4, endPoint y: 187, distance: 230.1
click at [0, 187] on html "Upgrade Account Cancel Toggle navigation Settings New Senders" at bounding box center [612, 270] width 1224 height 541
type input "[DATE]"
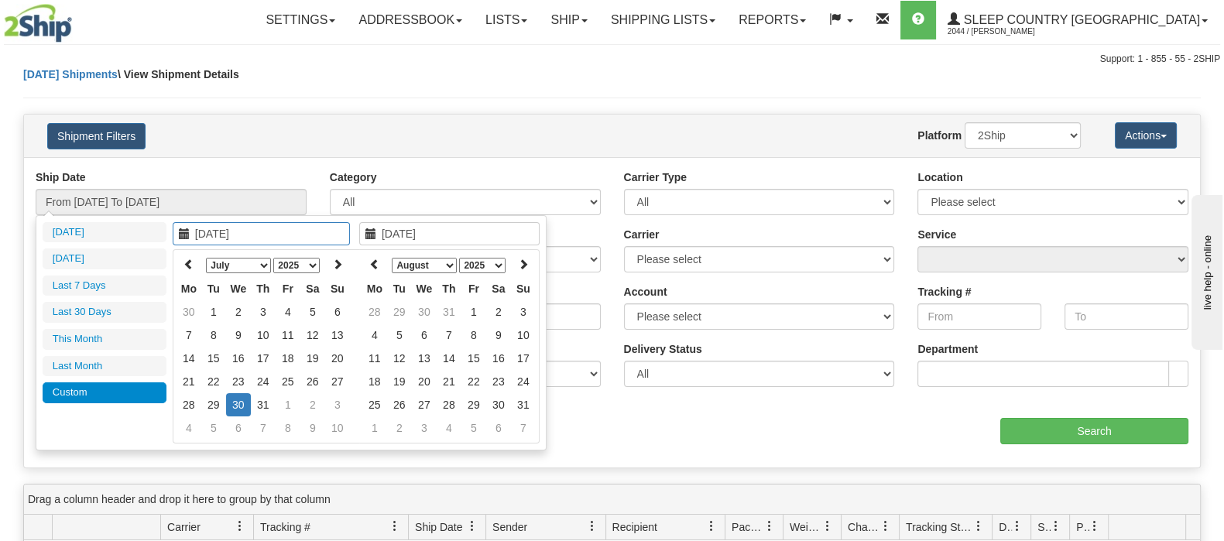
click at [337, 251] on div "January February March April May June July August September October November [D…" at bounding box center [266, 346] width 187 height 194
click at [337, 261] on icon at bounding box center [337, 264] width 11 height 11
click at [186, 268] on icon at bounding box center [188, 264] width 11 height 11
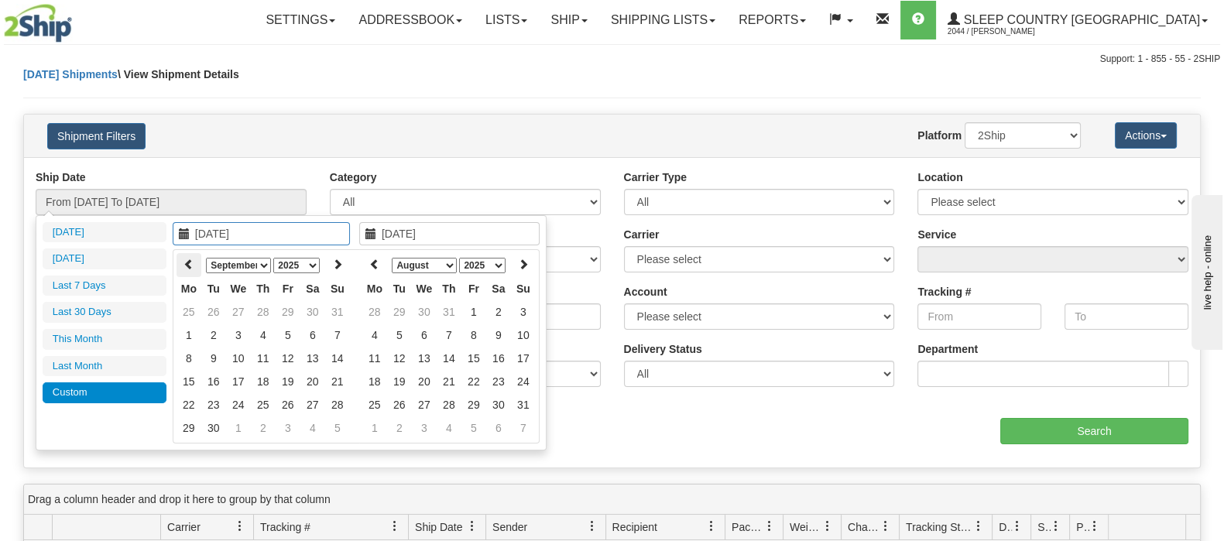
click at [187, 262] on icon at bounding box center [188, 264] width 11 height 11
type input "[DATE]"
click at [317, 404] on td "30" at bounding box center [312, 404] width 25 height 23
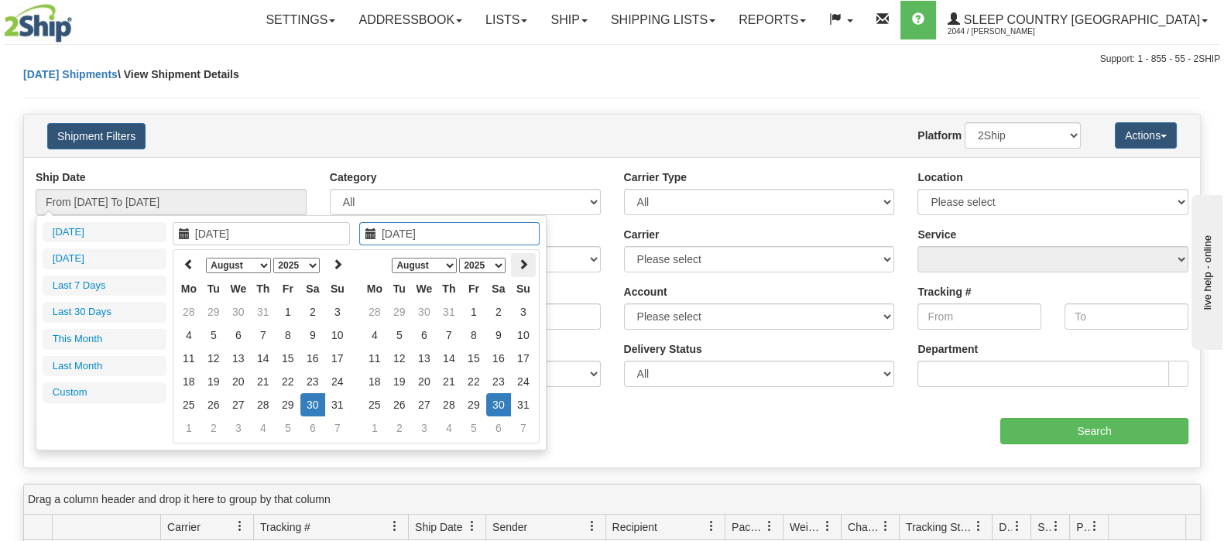
click at [523, 261] on icon at bounding box center [523, 264] width 11 height 11
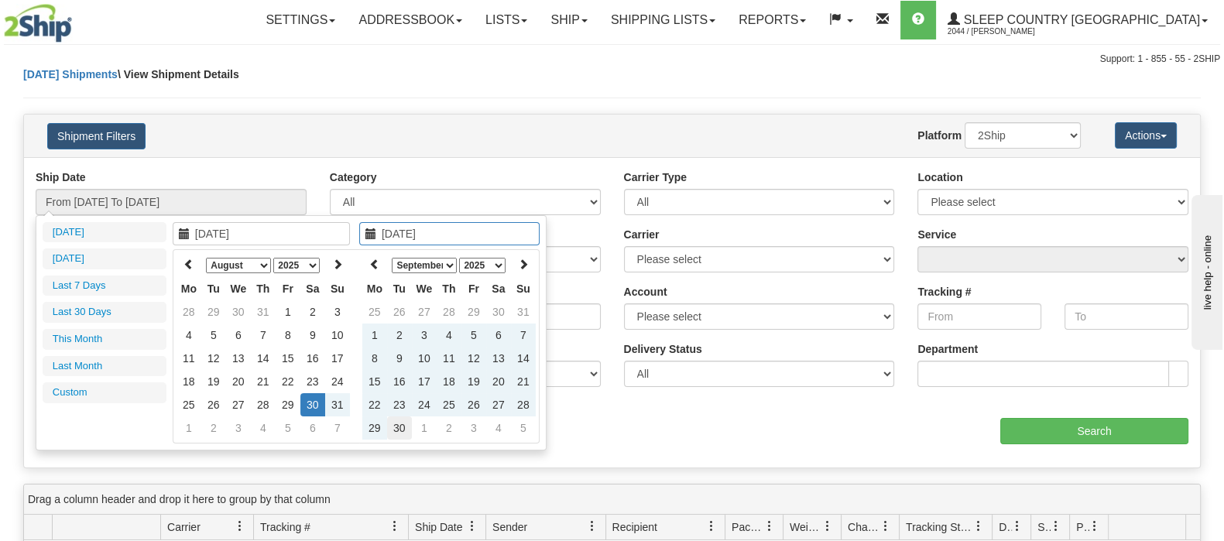
type input "[DATE]"
click at [399, 425] on td "30" at bounding box center [399, 427] width 25 height 23
type input "From [DATE] To [DATE]"
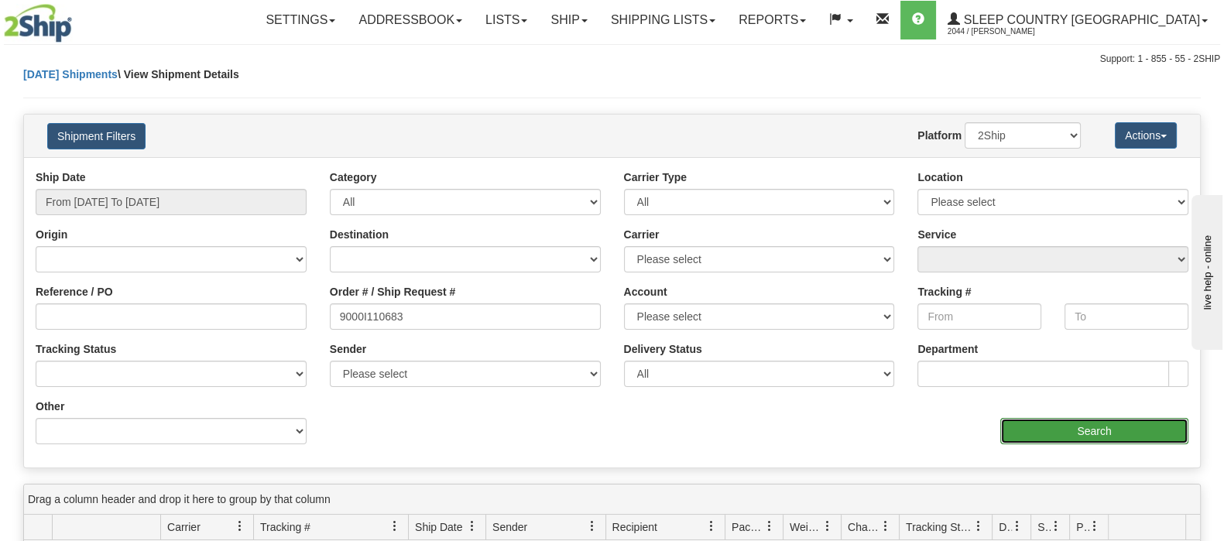
click at [1049, 430] on input "Search" at bounding box center [1094, 431] width 188 height 26
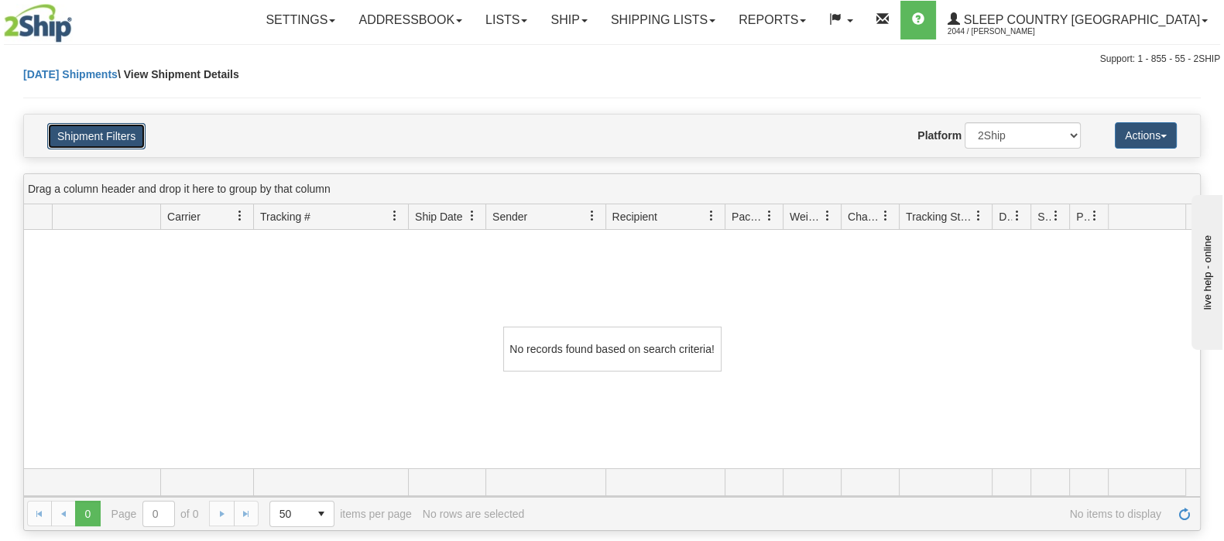
click at [109, 133] on button "Shipment Filters" at bounding box center [96, 136] width 98 height 26
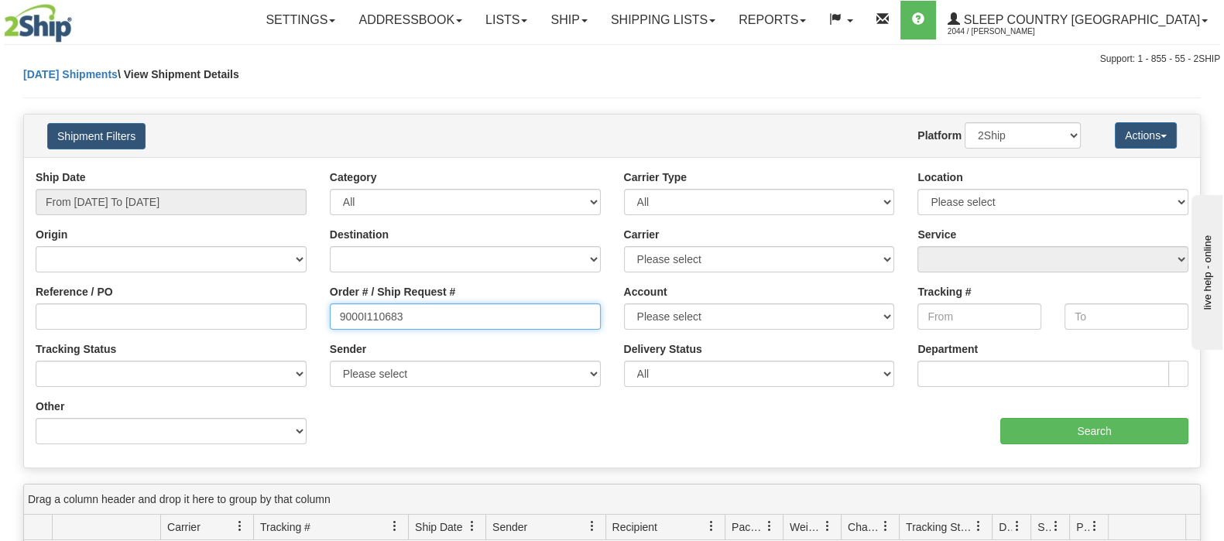
drag, startPoint x: 310, startPoint y: 327, endPoint x: 271, endPoint y: 327, distance: 39.5
click at [271, 170] on div "Reference / PO Order # / Ship Request # 9000I110683 Account Please select [GEOG…" at bounding box center [612, 170] width 1176 height 0
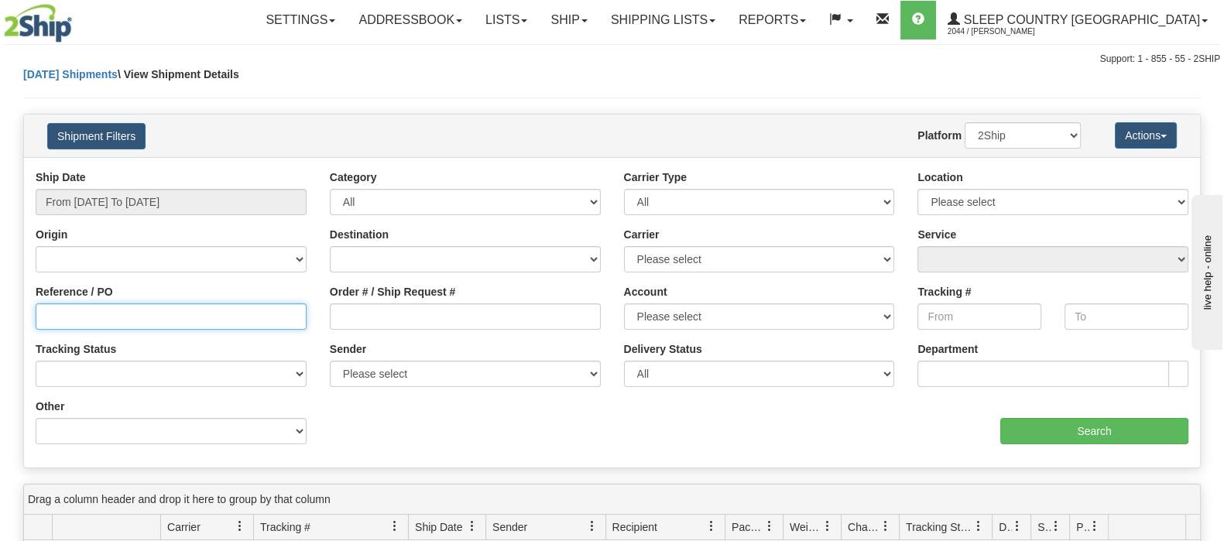
click at [229, 315] on input "Reference / PO" at bounding box center [171, 316] width 271 height 26
paste input "9000I110683"
type input "9000I110683"
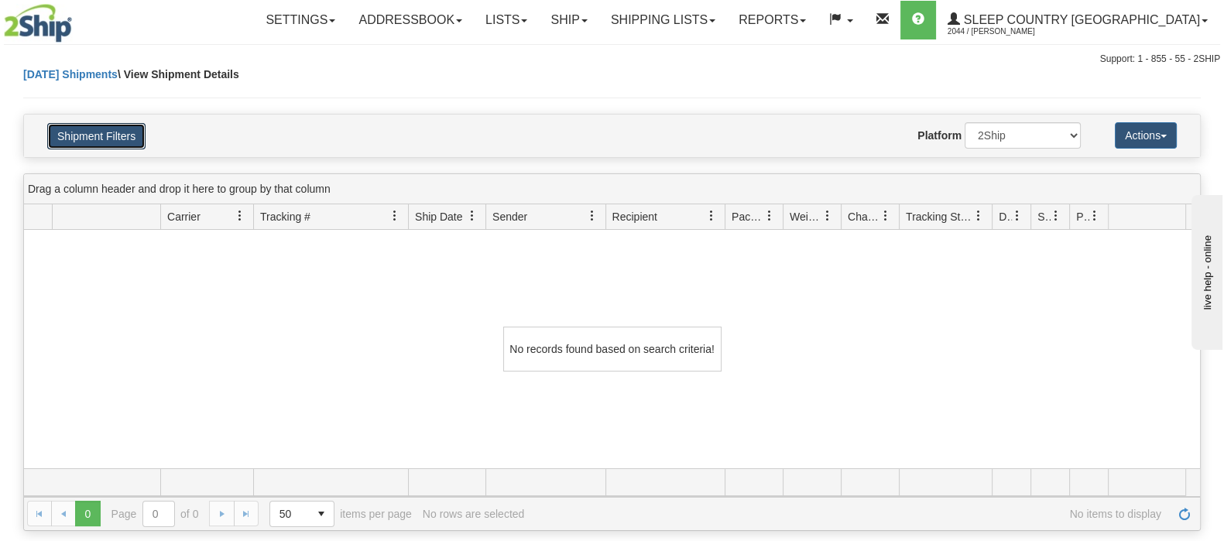
drag, startPoint x: 138, startPoint y: 128, endPoint x: 190, endPoint y: 240, distance: 123.6
click at [137, 128] on button "Shipment Filters" at bounding box center [96, 136] width 98 height 26
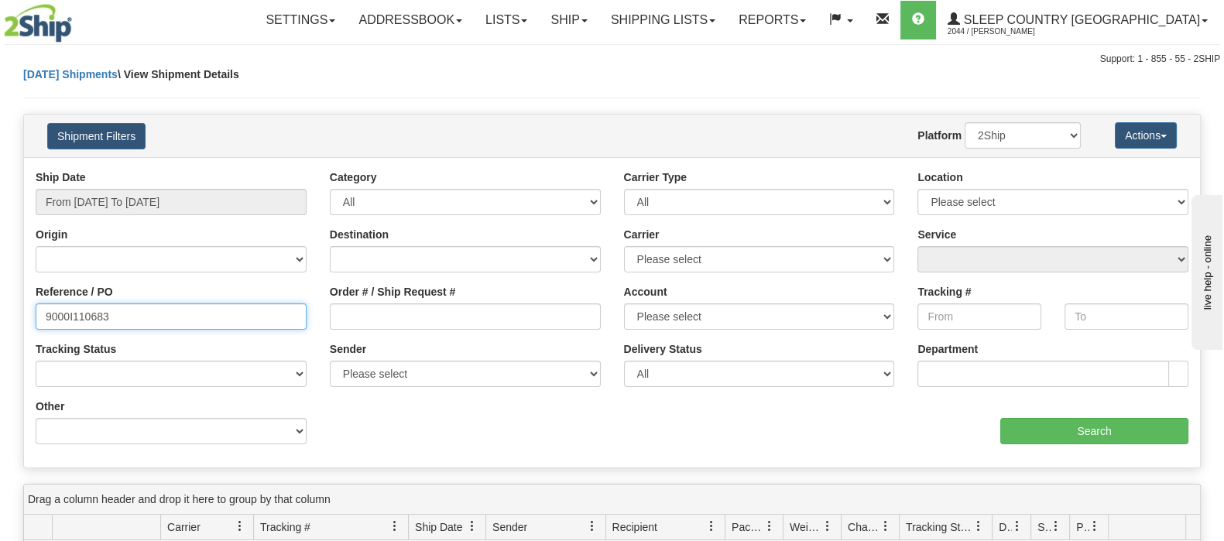
drag, startPoint x: -104, startPoint y: 302, endPoint x: -133, endPoint y: 303, distance: 29.4
click at [0, 303] on html "Upgrade Account Cancel Toggle navigation Settings New Senders" at bounding box center [612, 270] width 1224 height 541
click at [88, 139] on button "Shipment Filters" at bounding box center [96, 136] width 98 height 26
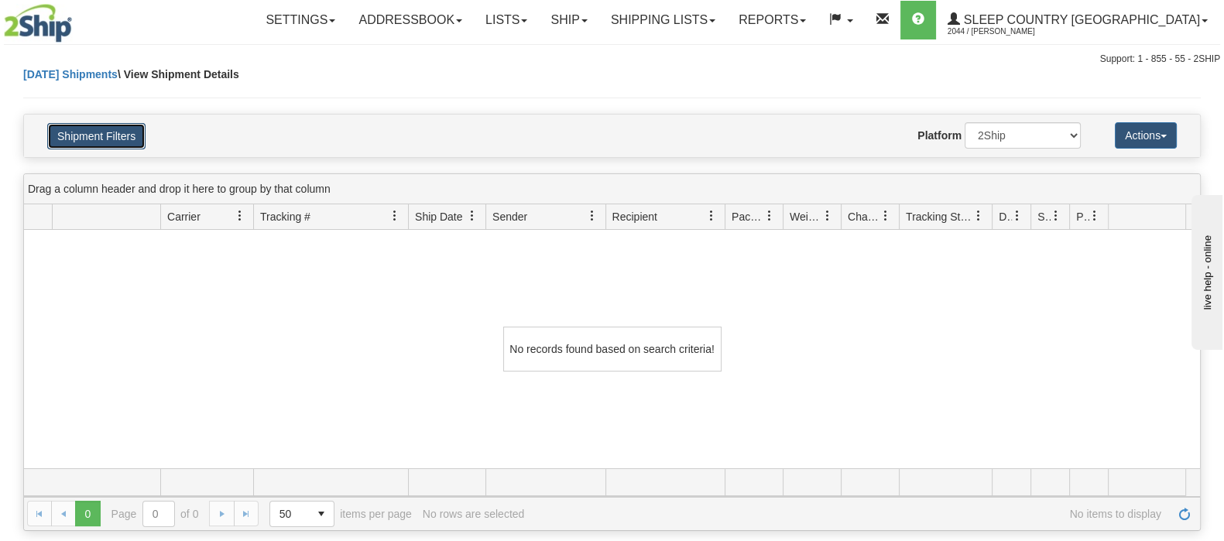
click at [75, 135] on button "Shipment Filters" at bounding box center [96, 136] width 98 height 26
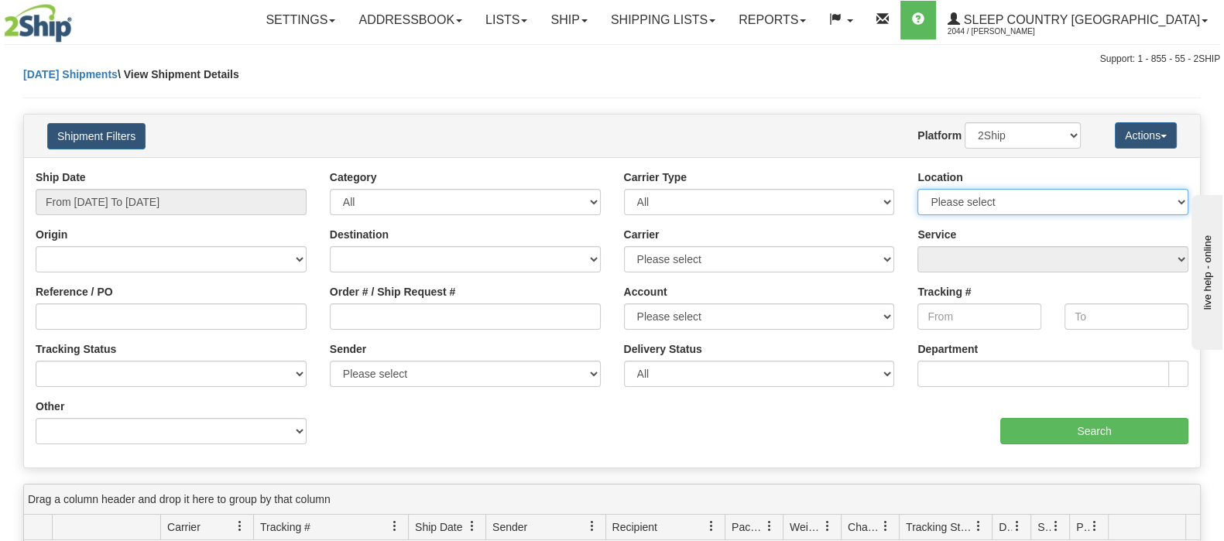
click at [995, 197] on select "Please select [GEOGRAPHIC_DATA] 921 922 93 94 97 390 915 916 98 902 95 96 90 91…" at bounding box center [1052, 202] width 271 height 26
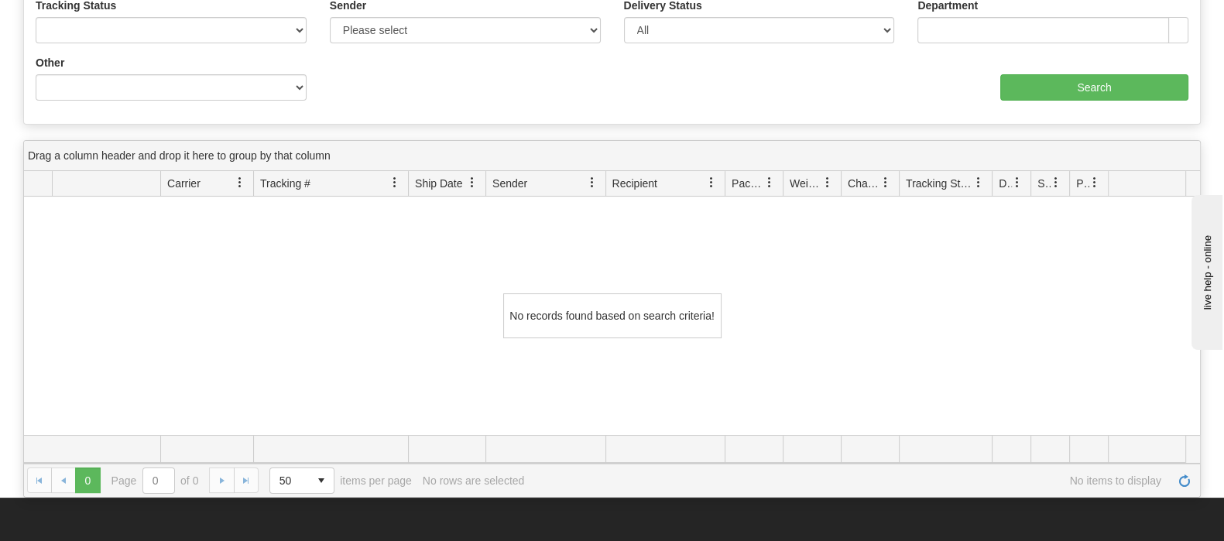
scroll to position [96, 0]
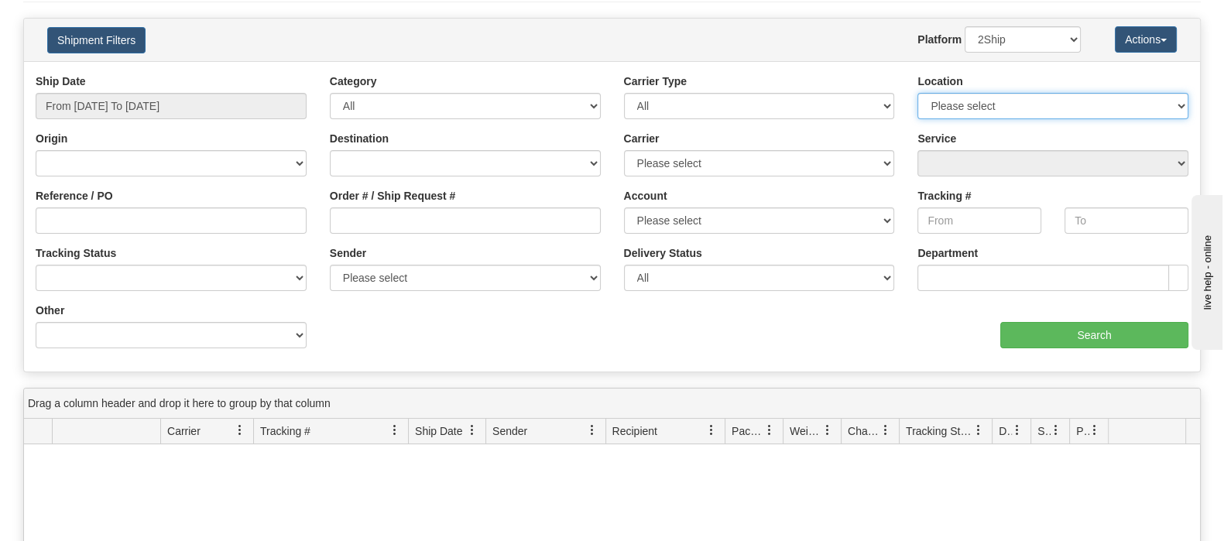
click at [1028, 98] on select "Please select [GEOGRAPHIC_DATA] 921 922 93 94 97 390 915 916 98 902 95 96 90 91…" at bounding box center [1052, 106] width 271 height 26
click at [933, 100] on select "Please select [GEOGRAPHIC_DATA] 921 922 93 94 97 390 915 916 98 902 95 96 90 91…" at bounding box center [1052, 106] width 271 height 26
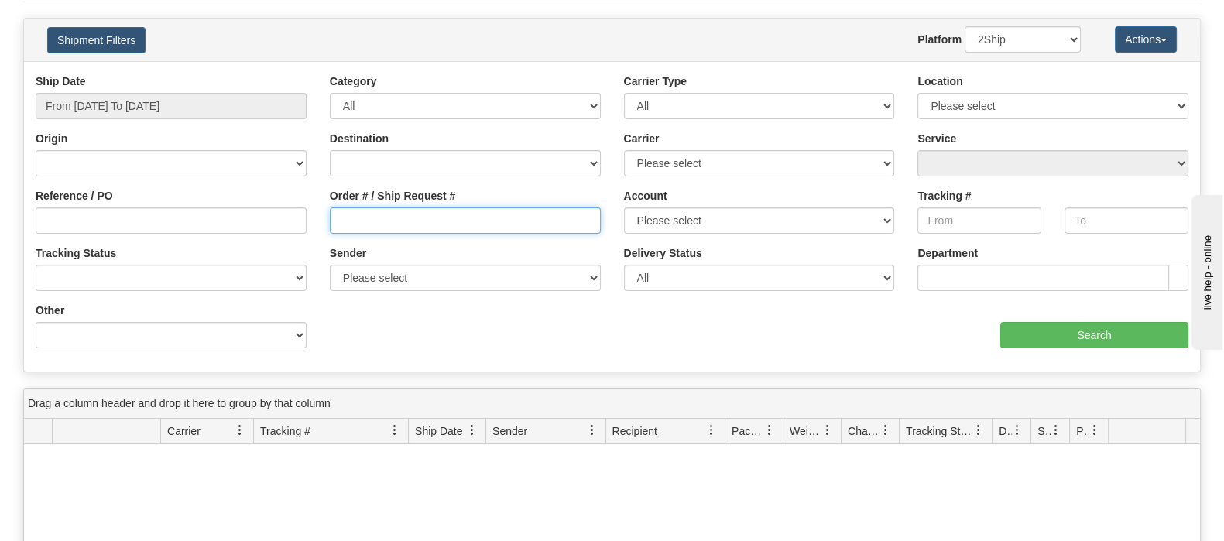
click at [461, 230] on input "Order # / Ship Request #" at bounding box center [465, 220] width 271 height 26
click at [446, 222] on input "Order # / Ship Request #" at bounding box center [465, 220] width 271 height 26
paste input "9000I110683"
type input "9000I110683"
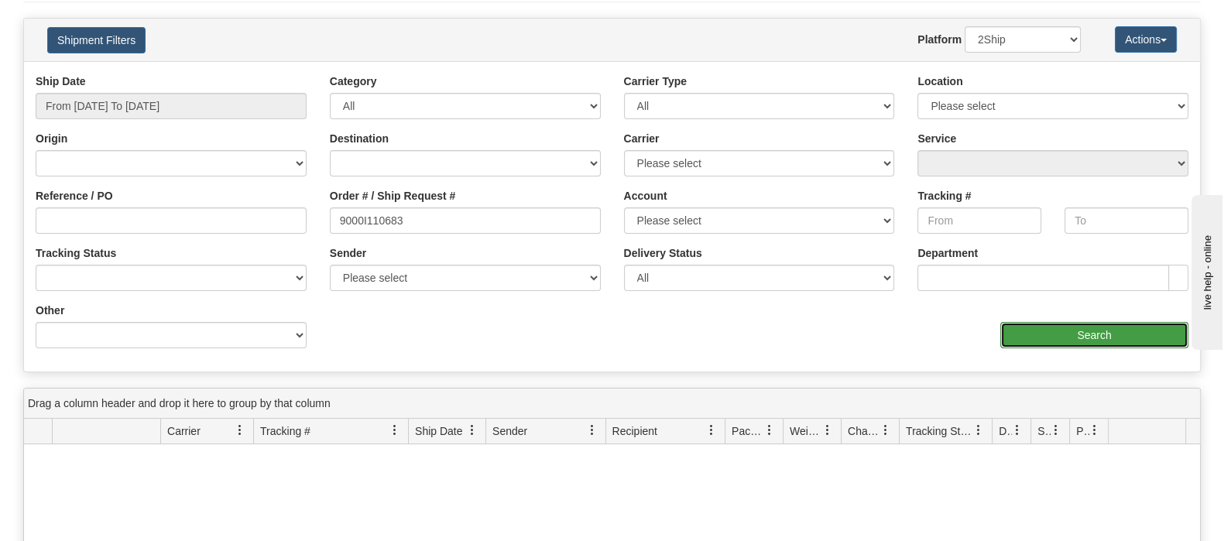
click at [1046, 334] on input "Search" at bounding box center [1094, 335] width 188 height 26
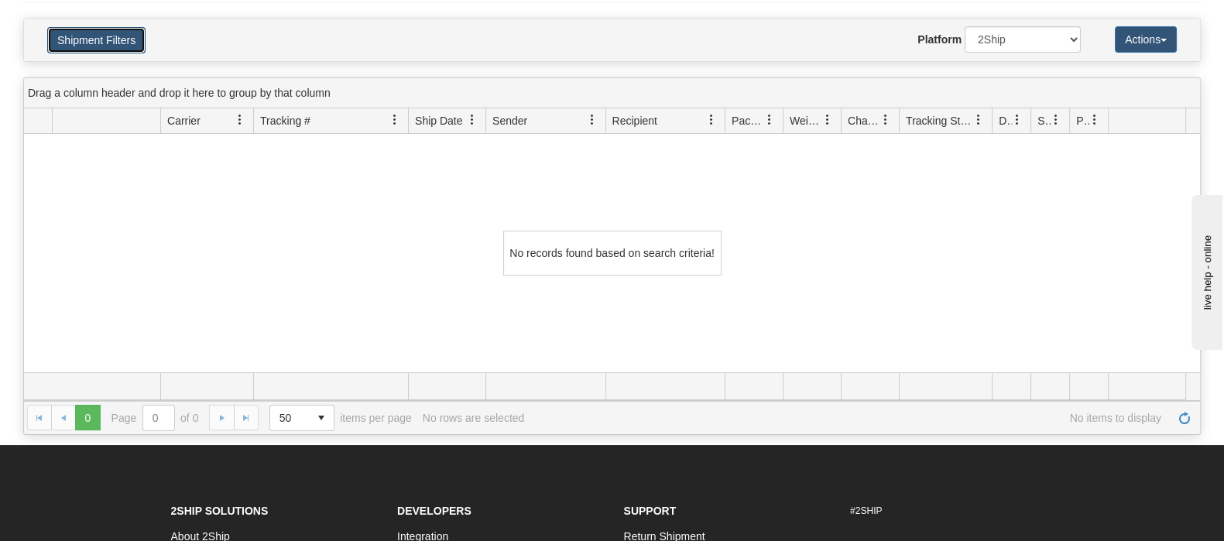
click at [58, 33] on button "Shipment Filters" at bounding box center [96, 40] width 98 height 26
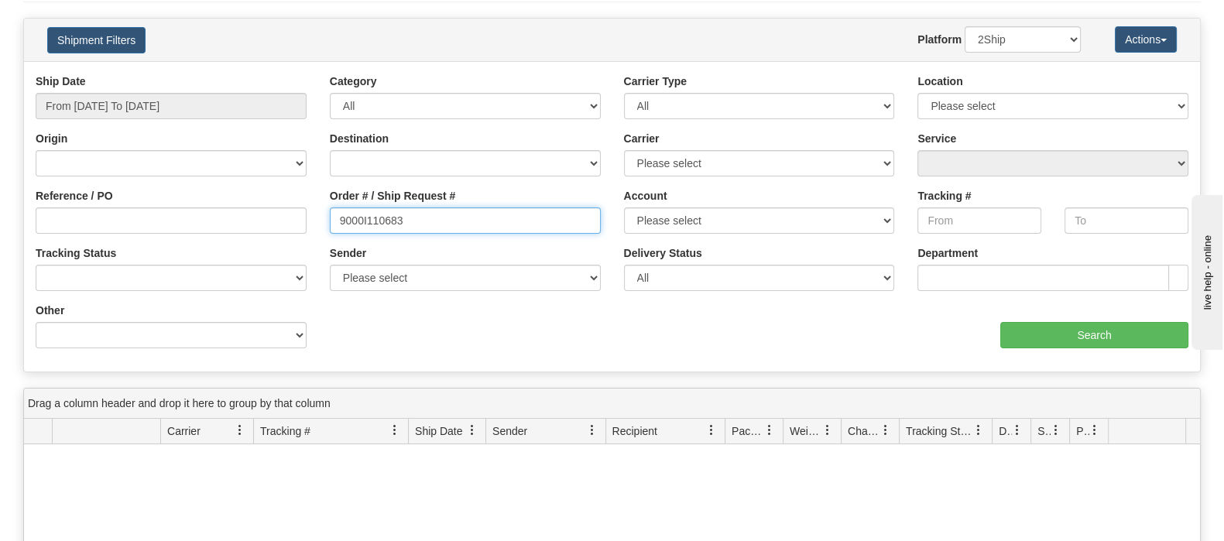
drag, startPoint x: 425, startPoint y: 207, endPoint x: 277, endPoint y: 209, distance: 147.9
click at [243, 74] on div "Reference / PO Order # / Ship Request # 9000I110683 Account Please select [GEOG…" at bounding box center [612, 74] width 1176 height 0
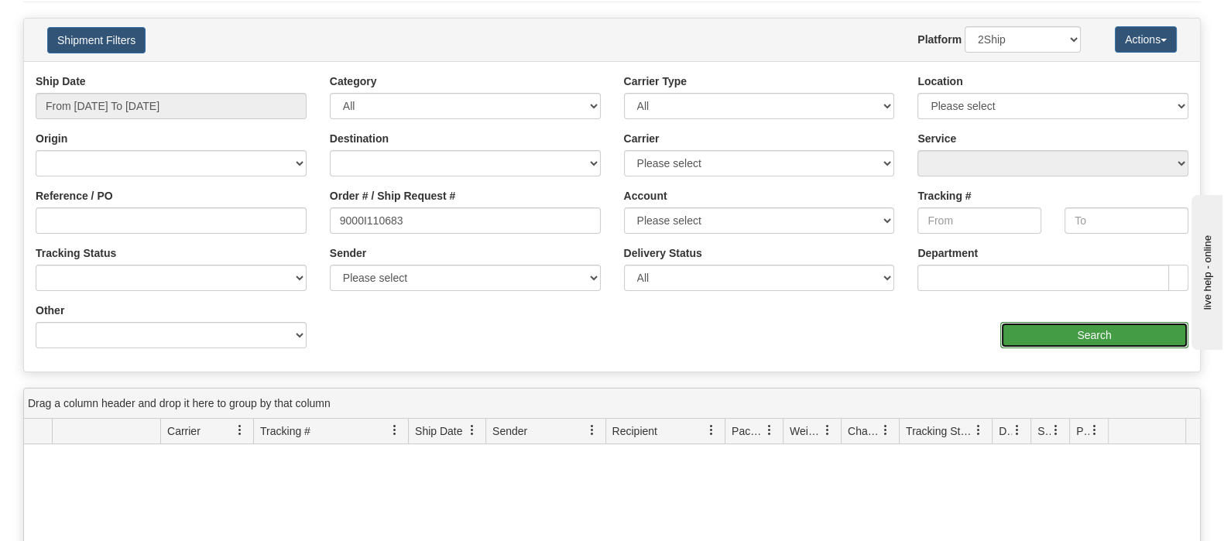
click at [1056, 331] on input "Search" at bounding box center [1094, 335] width 188 height 26
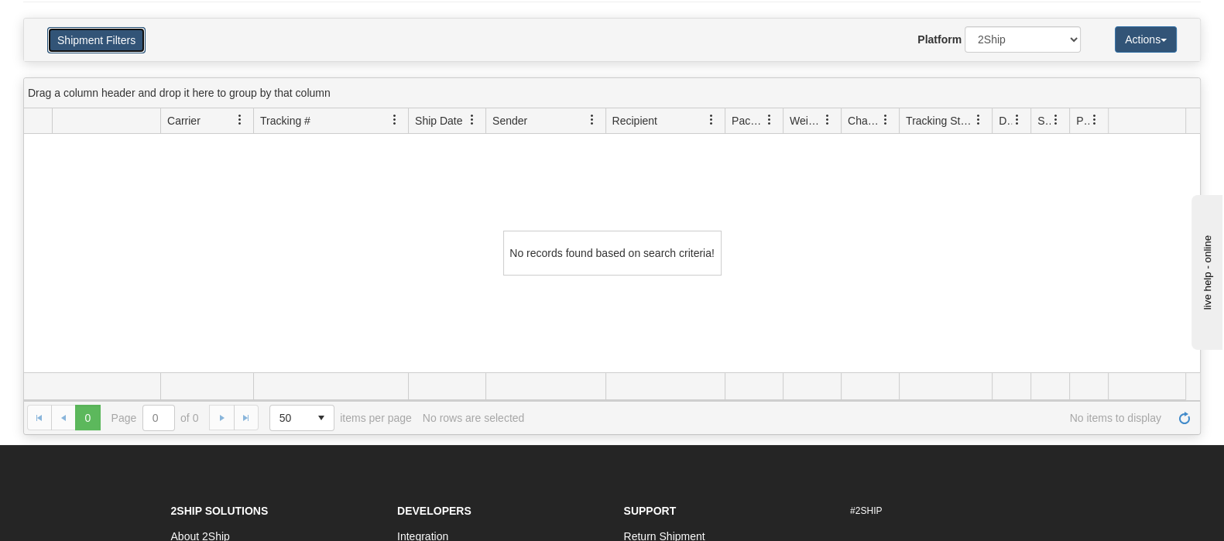
click at [109, 36] on button "Shipment Filters" at bounding box center [96, 40] width 98 height 26
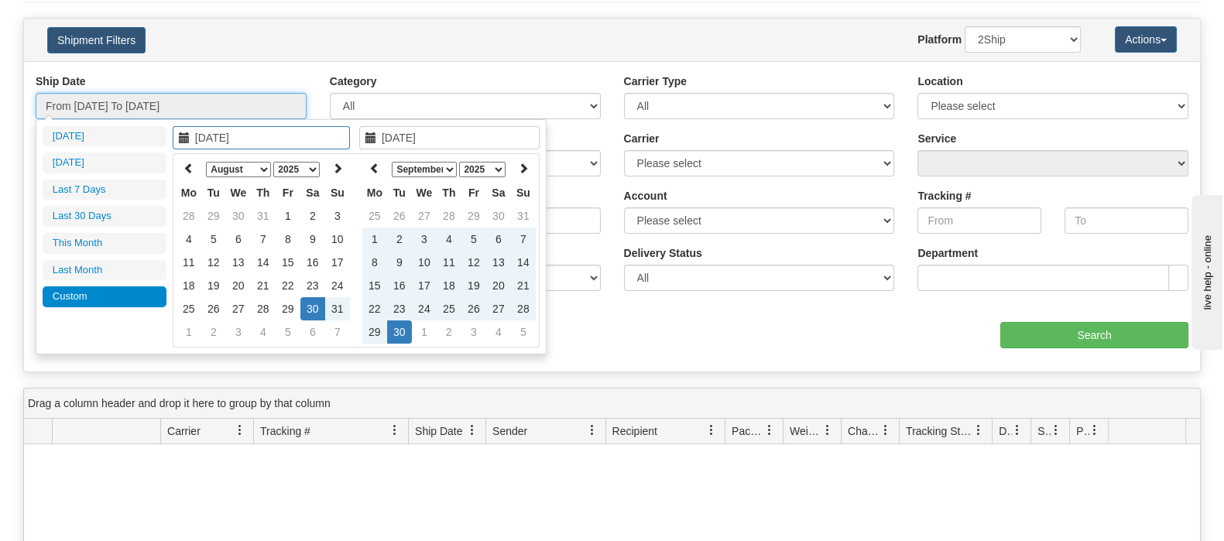
click at [202, 109] on input "From [DATE] To [DATE]" at bounding box center [171, 106] width 271 height 26
type input "[DATE]"
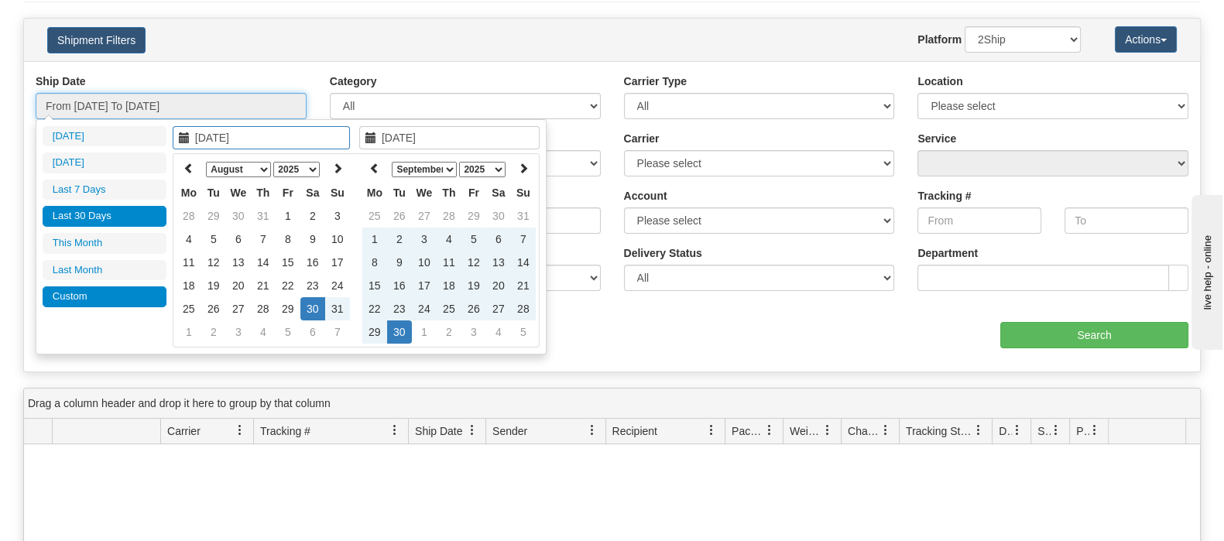
type input "[DATE]"
click at [109, 211] on li "Last 30 Days" at bounding box center [105, 216] width 124 height 21
type input "From [DATE] To [DATE]"
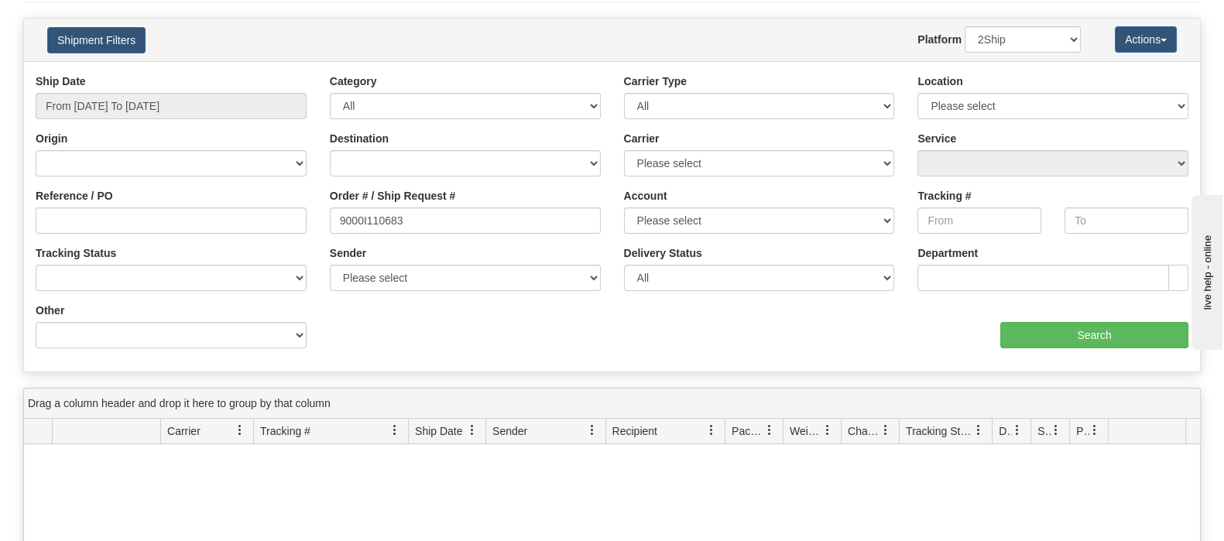
click at [1079, 311] on div "aaa Search" at bounding box center [906, 326] width 588 height 46
click at [1080, 327] on input "Search" at bounding box center [1094, 335] width 188 height 26
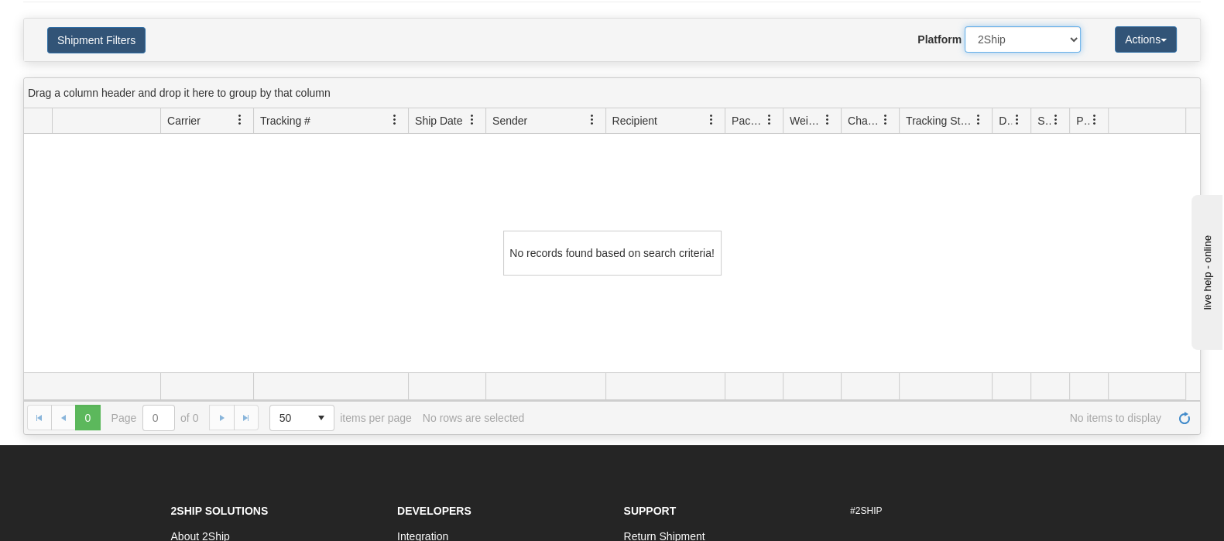
click at [998, 43] on select "2Ship Imported" at bounding box center [1022, 39] width 116 height 26
click at [964, 26] on select "2Ship Imported" at bounding box center [1022, 39] width 116 height 26
click at [1012, 37] on select "2Ship Imported" at bounding box center [1022, 39] width 116 height 26
select select "0"
click at [964, 26] on select "2Ship Imported" at bounding box center [1022, 39] width 116 height 26
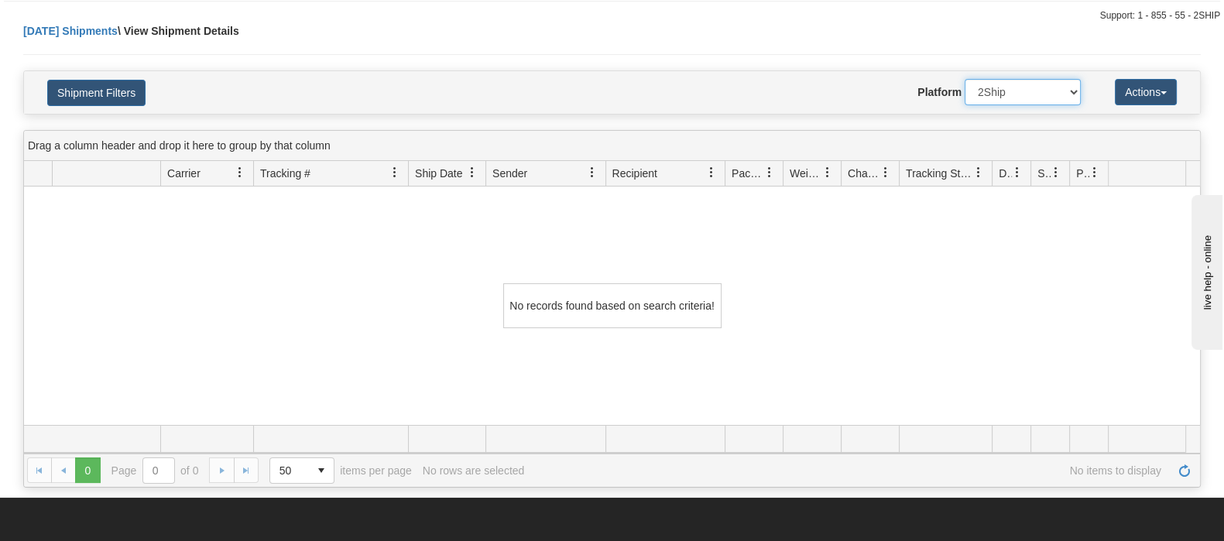
scroll to position [0, 0]
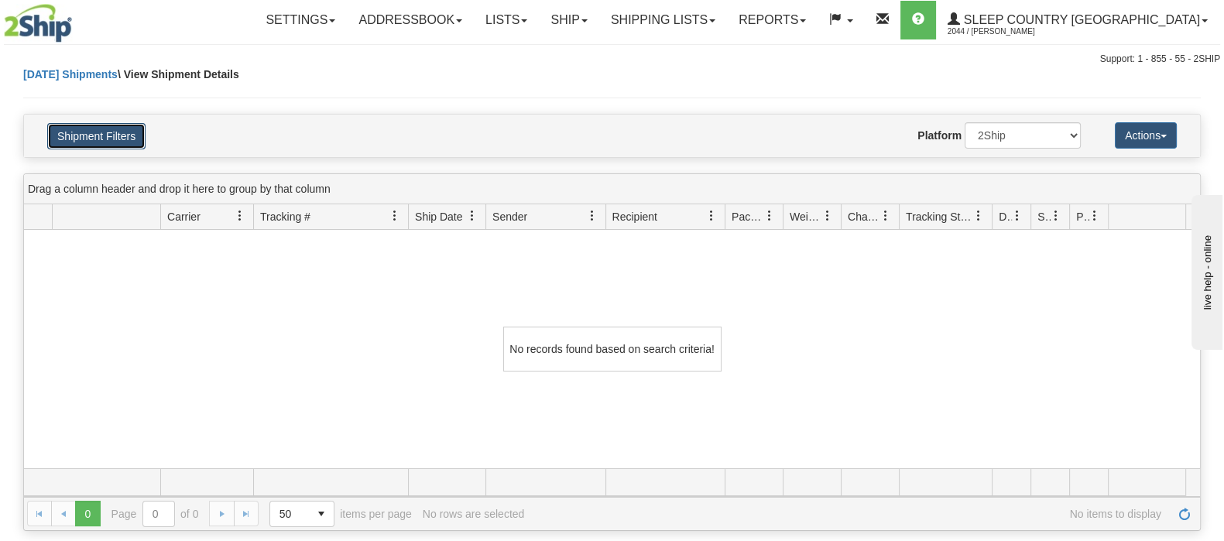
click at [88, 143] on button "Shipment Filters" at bounding box center [96, 136] width 98 height 26
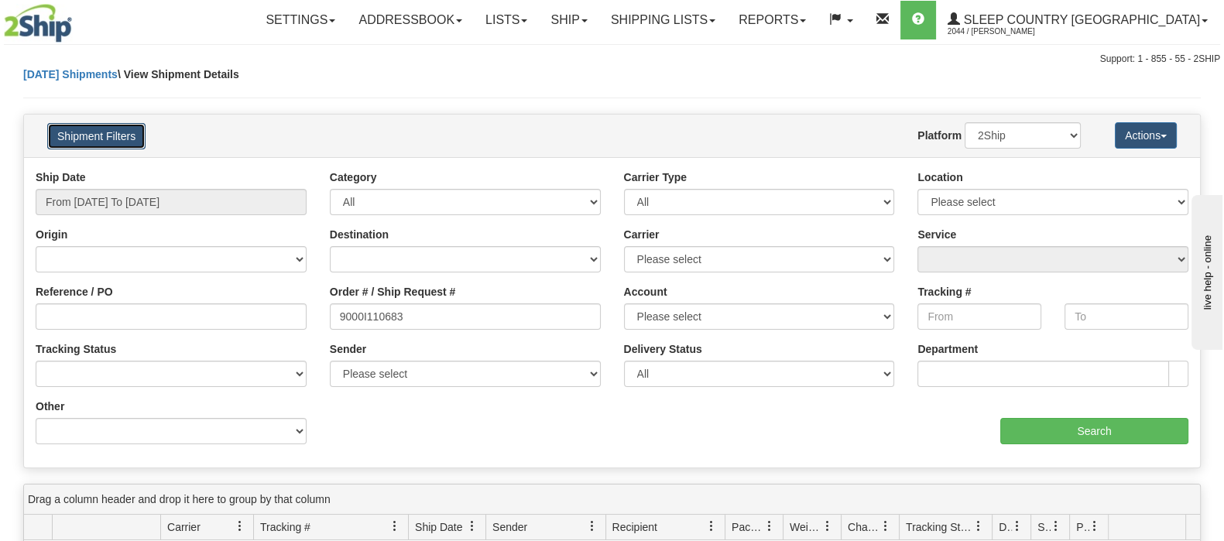
click at [93, 136] on button "Shipment Filters" at bounding box center [96, 136] width 98 height 26
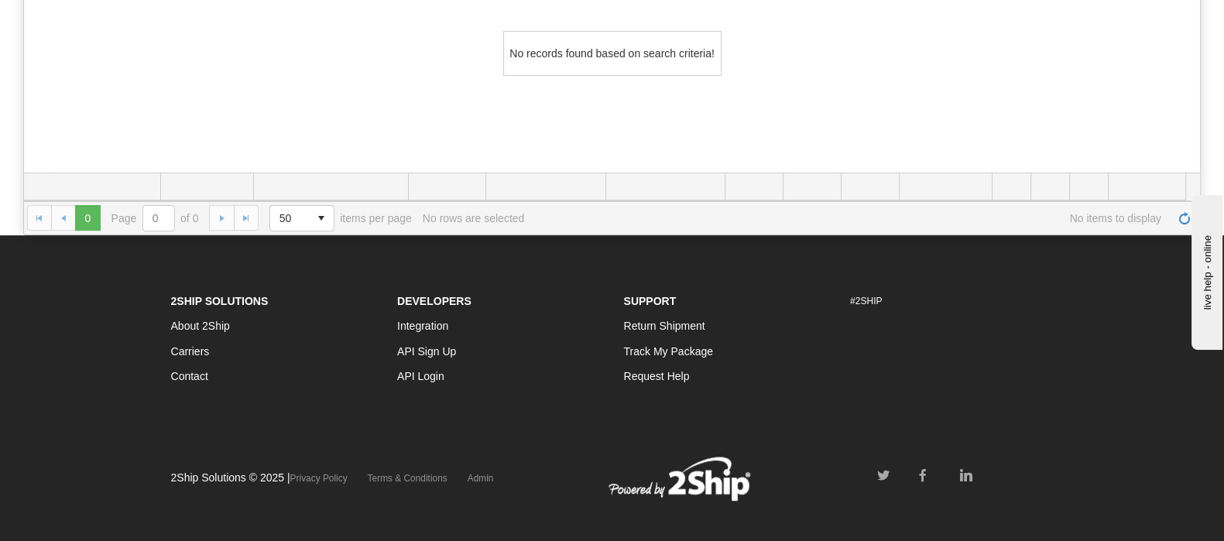
scroll to position [617, 0]
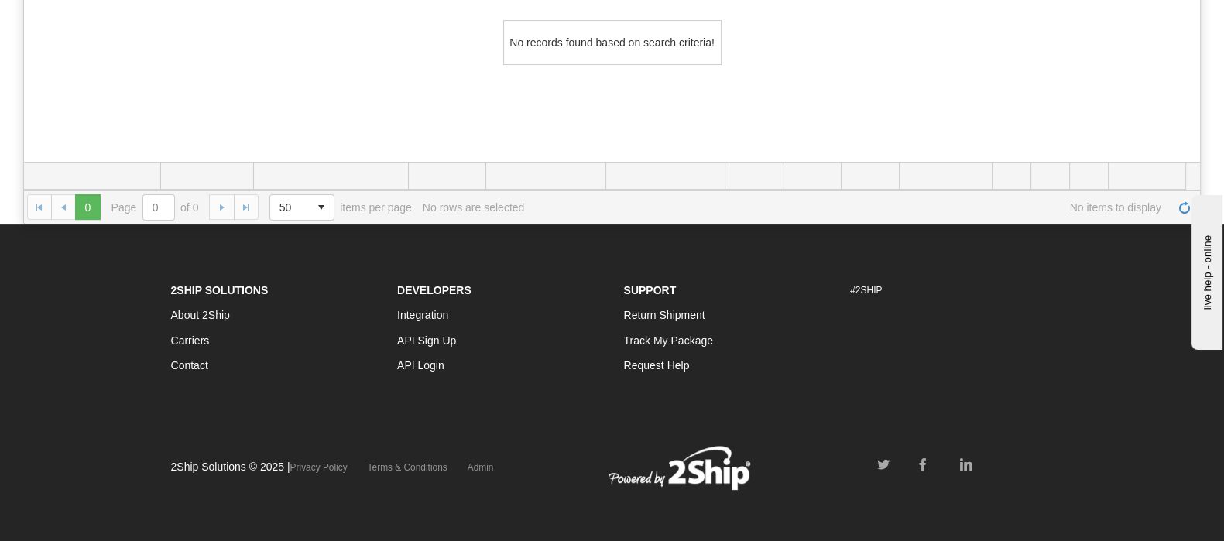
click at [190, 338] on link "Carriers" at bounding box center [190, 340] width 39 height 12
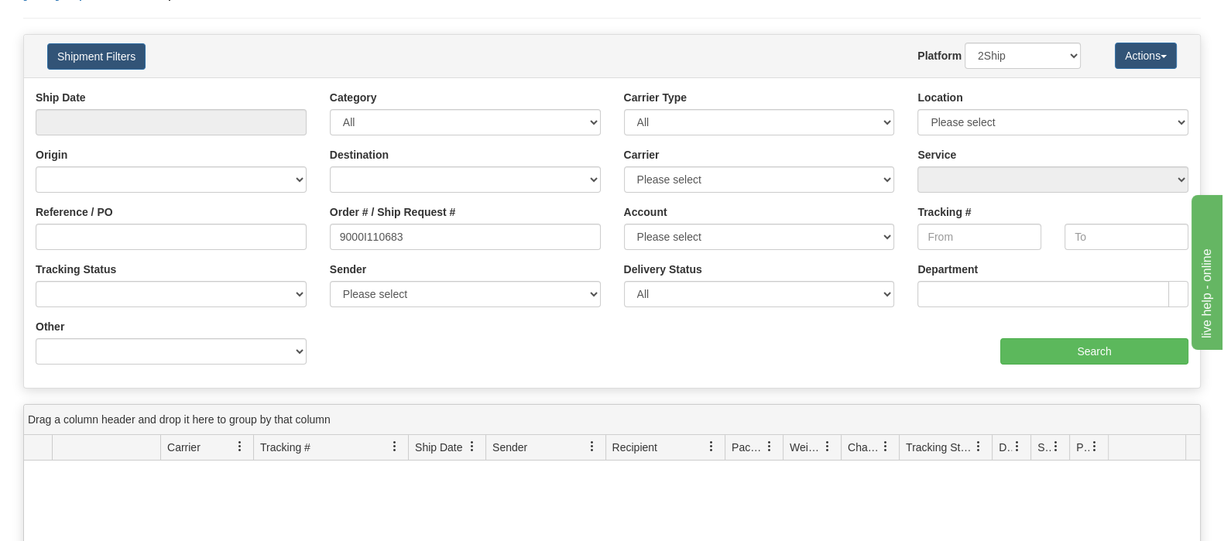
scroll to position [11, 0]
